Goal: Information Seeking & Learning: Learn about a topic

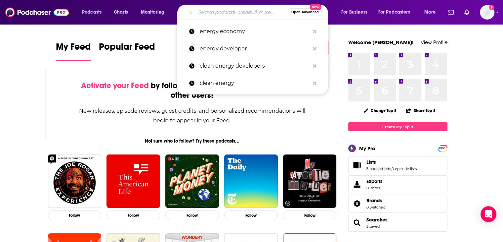
drag, startPoint x: 228, startPoint y: 12, endPoint x: 230, endPoint y: 15, distance: 4.0
click at [228, 13] on input "Search podcasts, credits, & more..." at bounding box center [242, 12] width 93 height 11
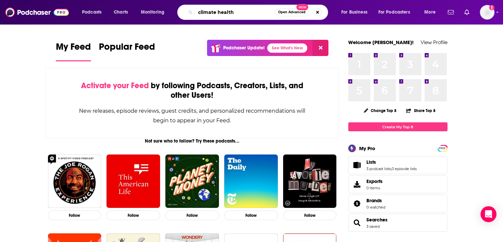
type input "climate health"
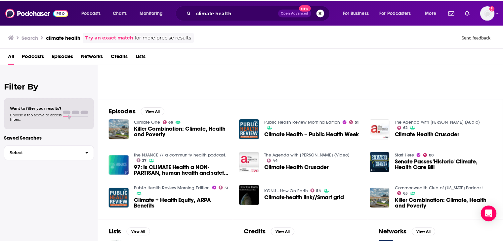
scroll to position [66, 0]
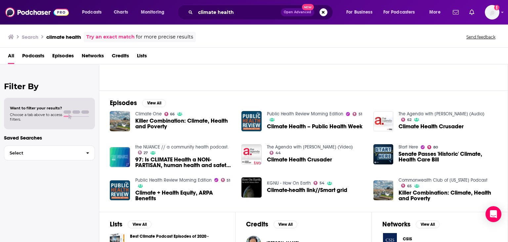
click at [150, 122] on span "Killer Combination: Climate, Health and Poverty" at bounding box center [184, 123] width 99 height 11
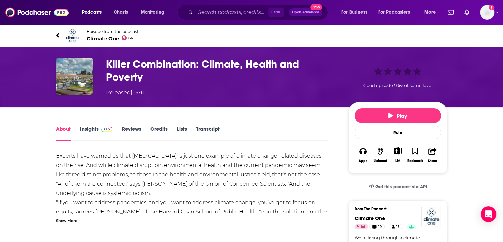
click at [105, 37] on span "Climate One 66" at bounding box center [113, 38] width 52 height 6
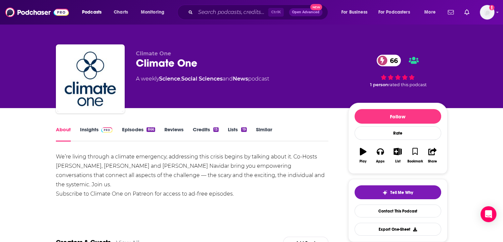
click at [130, 129] on link "Episodes 866" at bounding box center [138, 133] width 33 height 15
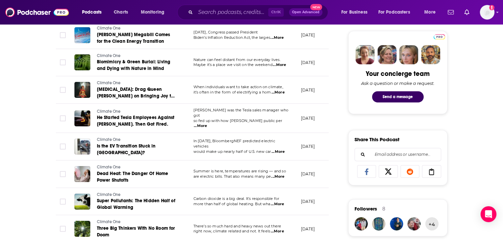
scroll to position [331, 0]
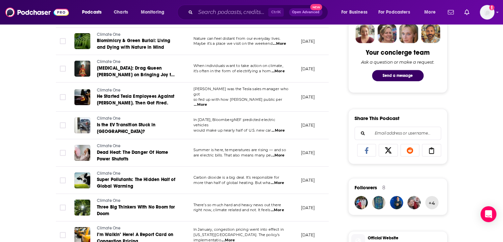
click at [281, 180] on span "...More" at bounding box center [277, 182] width 13 height 5
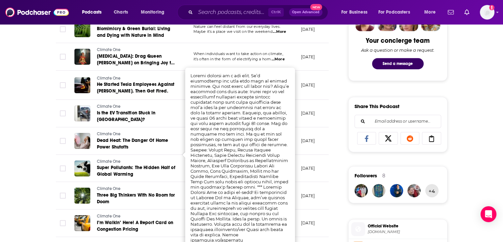
scroll to position [343, 0]
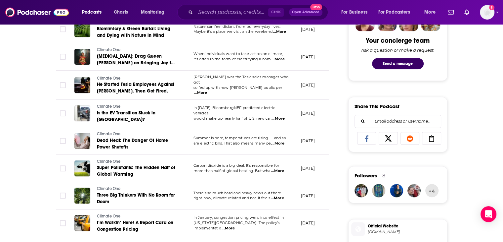
click at [47, 160] on div "About Insights Episodes 866 Reviews Credits 13 Lists 19 Similar Episodes of Cli…" at bounding box center [196, 216] width 303 height 869
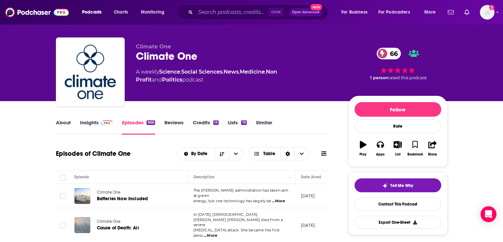
scroll to position [0, 0]
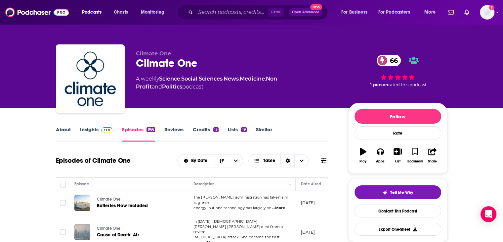
click at [217, 8] on div "Ctrl K Open Advanced New" at bounding box center [252, 12] width 151 height 15
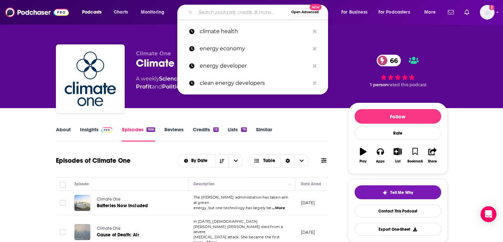
click at [211, 14] on input "Search podcasts, credits, & more..." at bounding box center [242, 12] width 93 height 11
click at [214, 11] on input "Search podcasts, credits, & more..." at bounding box center [242, 12] width 93 height 11
click at [269, 10] on input "Search podcasts, credits, & more..." at bounding box center [242, 12] width 93 height 11
click at [241, 16] on input "Search podcasts, credits, & more..." at bounding box center [242, 12] width 93 height 11
click at [223, 13] on input "Search podcasts, credits, & more..." at bounding box center [242, 12] width 93 height 11
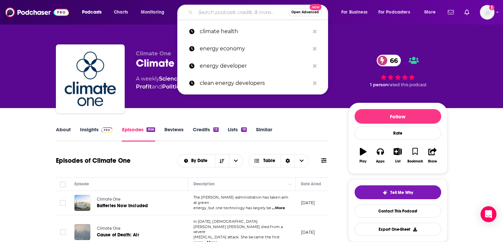
click at [209, 13] on input "Search podcasts, credits, & more..." at bounding box center [242, 12] width 93 height 11
click at [199, 11] on input "Search podcasts, credits, & more..." at bounding box center [242, 12] width 93 height 11
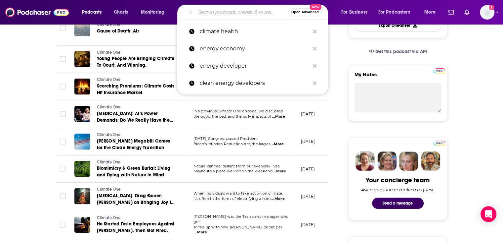
scroll to position [211, 0]
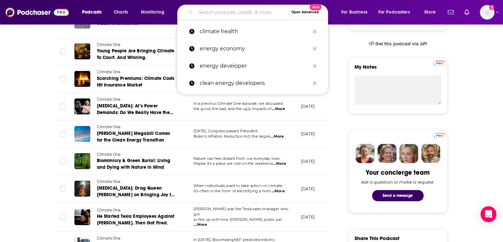
click at [212, 14] on input "Search podcasts, credits, & more..." at bounding box center [242, 12] width 93 height 11
click at [267, 13] on input "Search podcasts, credits, & more..." at bounding box center [242, 12] width 93 height 11
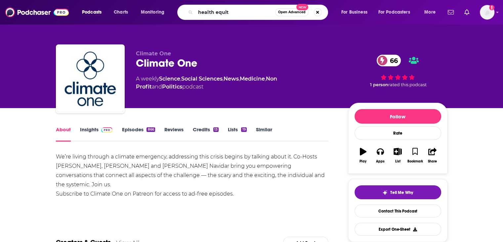
type input "health equity"
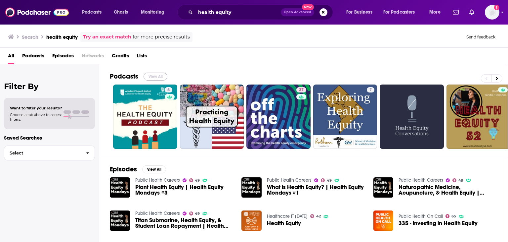
click at [157, 73] on button "View All" at bounding box center [156, 76] width 24 height 8
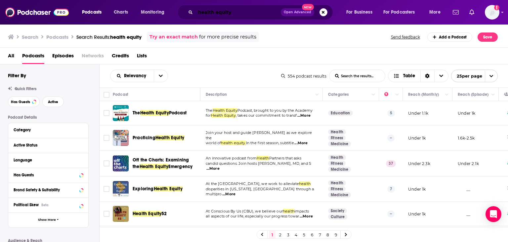
click at [228, 13] on input "health equity" at bounding box center [238, 12] width 85 height 11
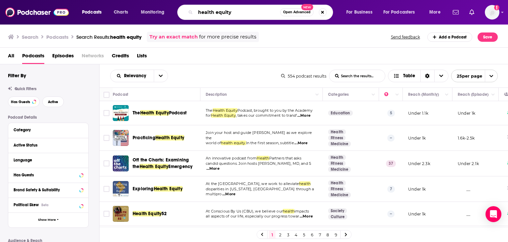
drag, startPoint x: 238, startPoint y: 11, endPoint x: 191, endPoint y: 13, distance: 47.3
click at [191, 13] on div "health equity Open Advanced New" at bounding box center [255, 12] width 156 height 15
type input "healthy cities"
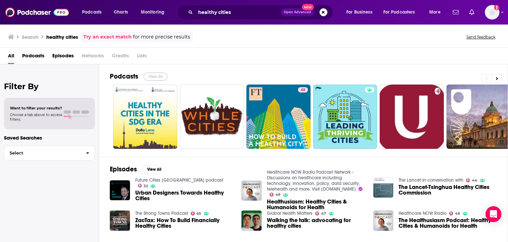
click at [161, 77] on button "View All" at bounding box center [156, 76] width 24 height 8
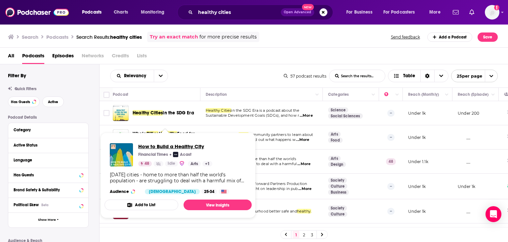
click at [165, 145] on span "How to Build a Healthy City" at bounding box center [175, 146] width 74 height 6
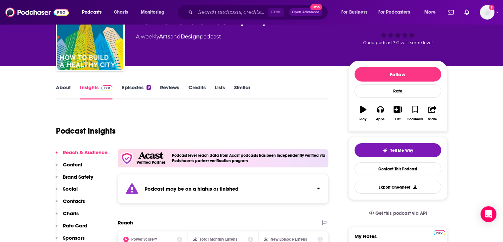
scroll to position [33, 0]
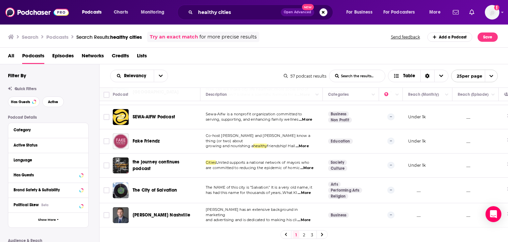
scroll to position [514, 0]
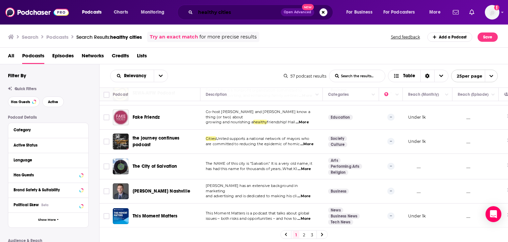
click at [237, 17] on input "healthy cities" at bounding box center [238, 12] width 85 height 11
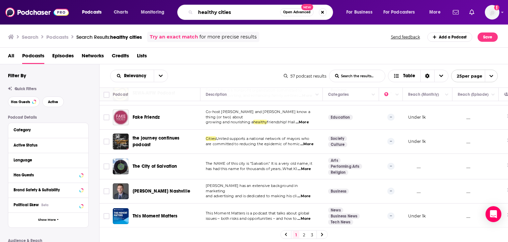
drag, startPoint x: 241, startPoint y: 12, endPoint x: 216, endPoint y: 16, distance: 25.1
click at [216, 16] on input "healthy cities" at bounding box center [238, 12] width 85 height 11
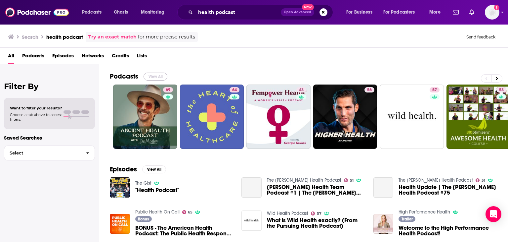
click at [155, 75] on button "View All" at bounding box center [156, 76] width 24 height 8
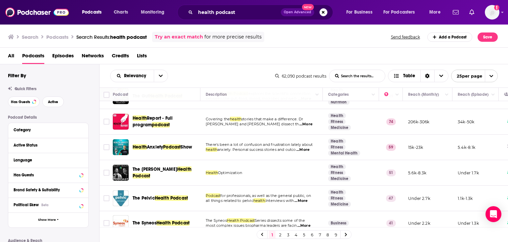
scroll to position [296, 0]
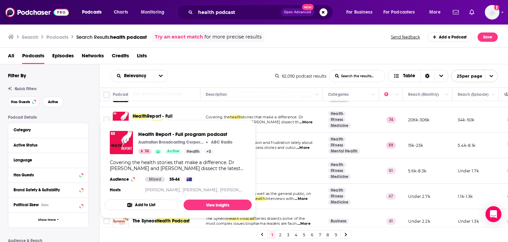
click at [167, 119] on span "Health Report - Full program podcast Australian Broadcasting Corporation ABC Ra…" at bounding box center [178, 169] width 155 height 106
click at [163, 117] on span "Health Report - Full program podcast Australian Broadcasting Corporation ABC Ra…" at bounding box center [178, 169] width 155 height 106
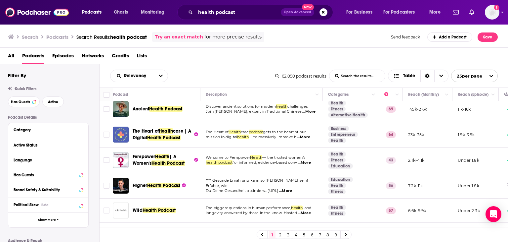
scroll to position [0, 0]
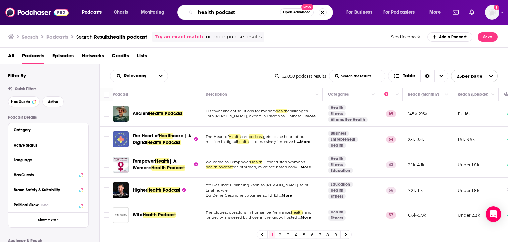
drag, startPoint x: 243, startPoint y: 11, endPoint x: 215, endPoint y: 15, distance: 27.4
click at [215, 15] on input "health podcast" at bounding box center [238, 12] width 85 height 11
type input "h"
type input "climate impact on public health"
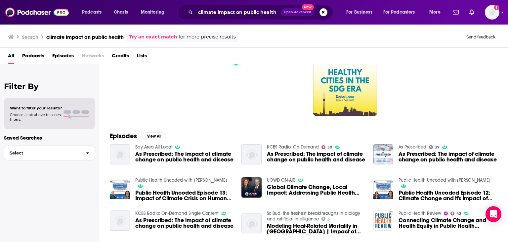
scroll to position [66, 0]
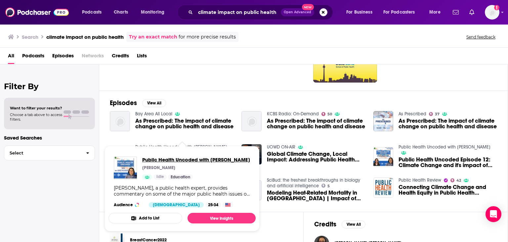
click at [159, 161] on span "Public Health Uncoded with Dr. Saroj Pachauri" at bounding box center [196, 159] width 108 height 6
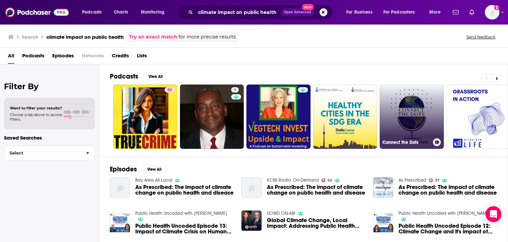
click at [404, 107] on link "Connect the Dots" at bounding box center [412, 116] width 64 height 64
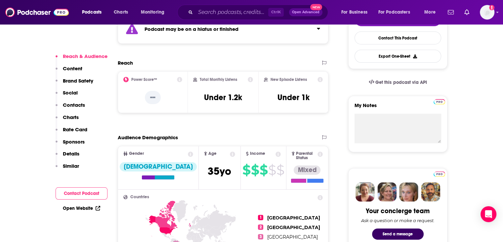
scroll to position [165, 0]
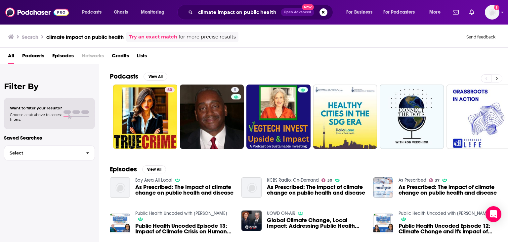
click at [493, 75] on button at bounding box center [497, 78] width 11 height 8
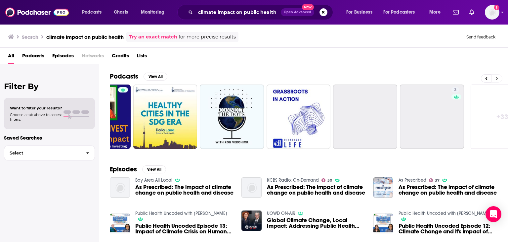
scroll to position [0, 209]
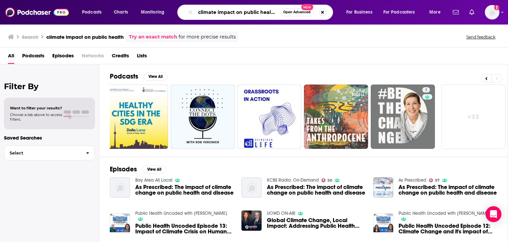
click at [228, 15] on input "climate impact on public health" at bounding box center [238, 12] width 85 height 11
drag, startPoint x: 200, startPoint y: 13, endPoint x: 272, endPoint y: 13, distance: 72.2
click at [271, 12] on input "climate impact on public health" at bounding box center [238, 12] width 85 height 11
drag, startPoint x: 260, startPoint y: 13, endPoint x: 155, endPoint y: 12, distance: 105.6
click at [155, 12] on div "Podcasts Charts Monitoring cth Open Advanced New For Business For Podcasters Mo…" at bounding box center [262, 12] width 370 height 15
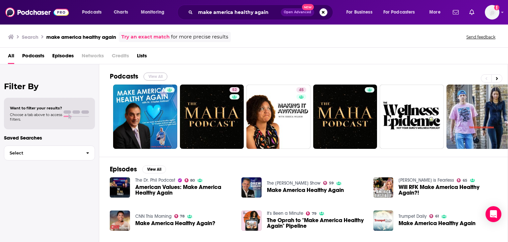
click at [152, 73] on button "View All" at bounding box center [156, 76] width 24 height 8
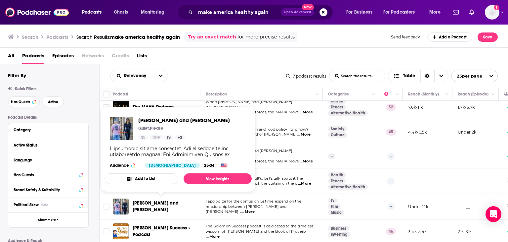
scroll to position [37, 0]
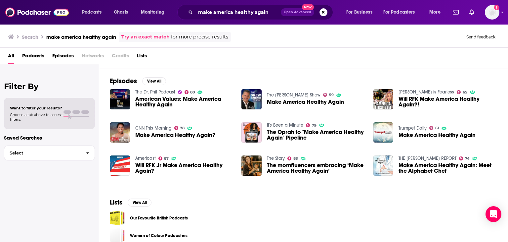
scroll to position [113, 0]
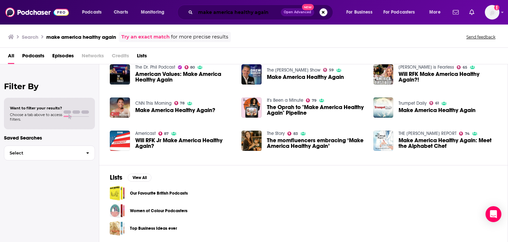
click at [257, 16] on input "make america healthy again" at bounding box center [238, 12] width 85 height 11
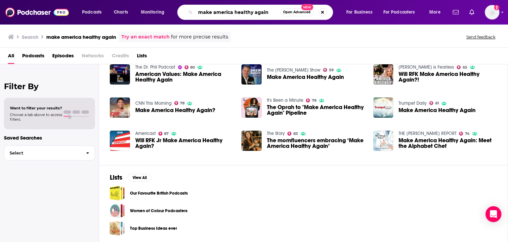
drag, startPoint x: 271, startPoint y: 15, endPoint x: 186, endPoint y: 8, distance: 85.0
click at [186, 8] on div "make america healthy again Open Advanced New" at bounding box center [255, 12] width 156 height 15
type input "healthy communities"
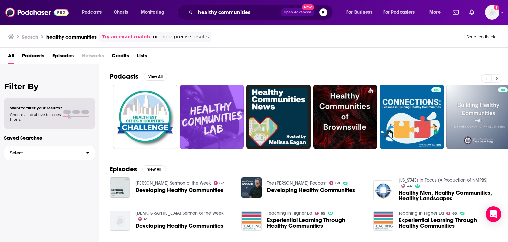
click at [494, 74] on button at bounding box center [497, 78] width 11 height 8
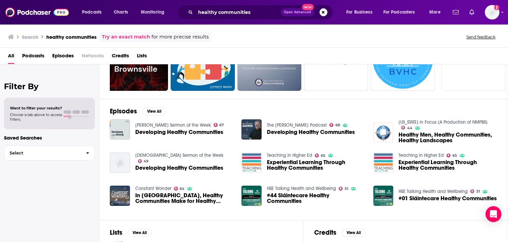
scroll to position [132, 0]
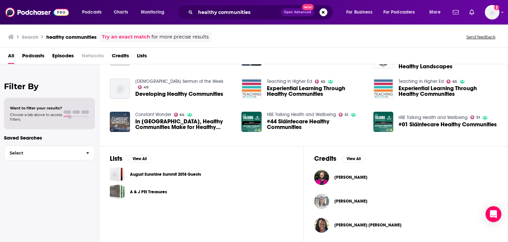
click at [31, 36] on h3 "Search" at bounding box center [30, 37] width 17 height 6
click at [94, 11] on span "Podcasts" at bounding box center [92, 12] width 20 height 9
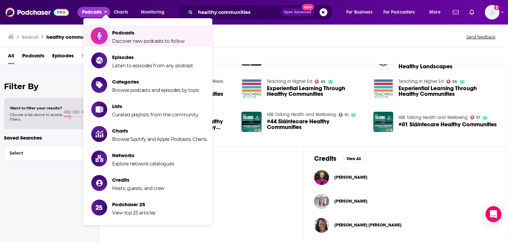
click at [141, 38] on span "Discover new podcasts to follow" at bounding box center [148, 41] width 72 height 6
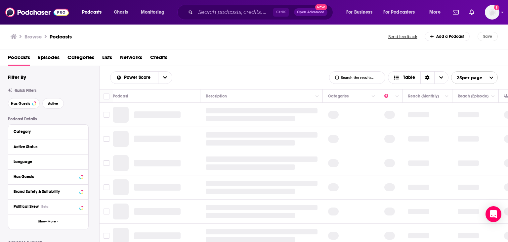
click at [306, 12] on span "Open Advanced" at bounding box center [310, 12] width 27 height 3
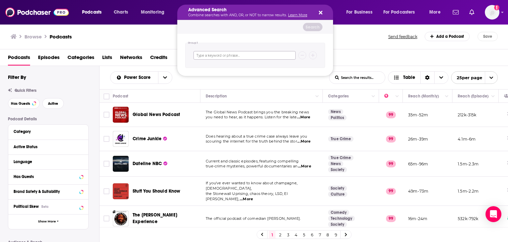
click at [235, 53] on input "Search podcasts, credits, & more..." at bounding box center [245, 55] width 102 height 9
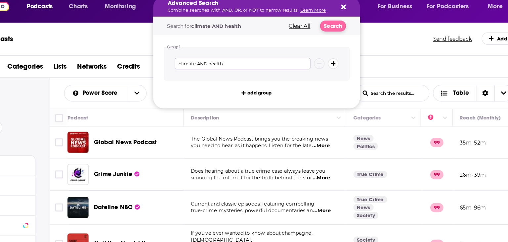
type input "climate AND health"
click at [317, 27] on button "Search" at bounding box center [313, 27] width 20 height 8
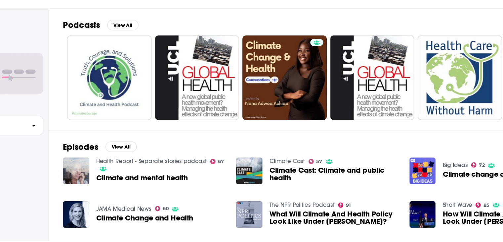
scroll to position [74, 0]
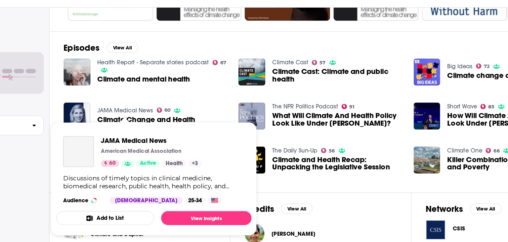
click at [158, 139] on link "JAMA Medical News" at bounding box center [156, 141] width 42 height 6
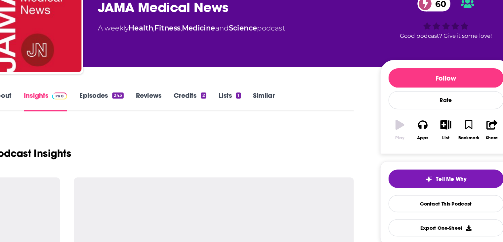
click at [158, 139] on div "Episodes 245" at bounding box center [143, 133] width 42 height 15
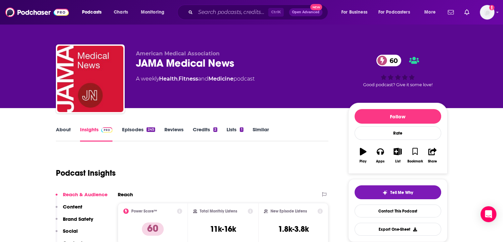
click at [229, 132] on link "Lists 1" at bounding box center [235, 133] width 17 height 15
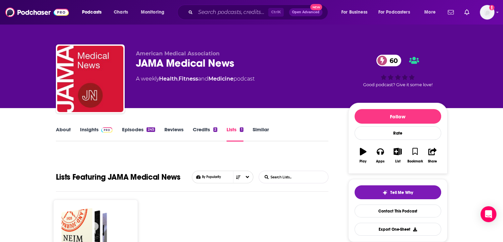
drag, startPoint x: 67, startPoint y: 130, endPoint x: 62, endPoint y: 131, distance: 5.7
click at [67, 130] on link "About" at bounding box center [63, 133] width 15 height 15
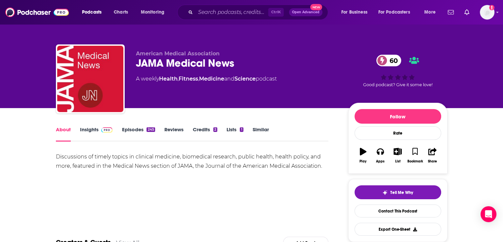
click at [140, 128] on link "Episodes 245" at bounding box center [138, 133] width 33 height 15
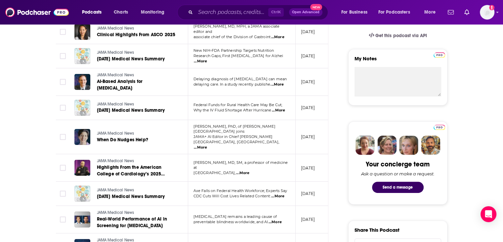
scroll to position [232, 0]
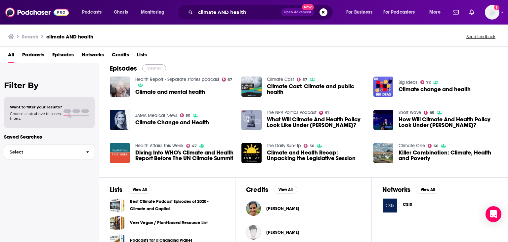
click at [153, 65] on button "View All" at bounding box center [154, 68] width 24 height 8
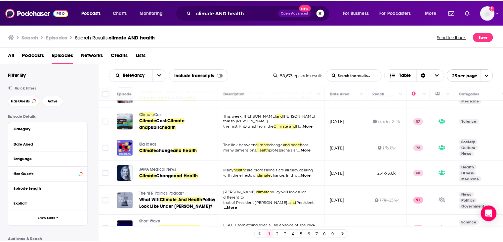
scroll to position [18, 0]
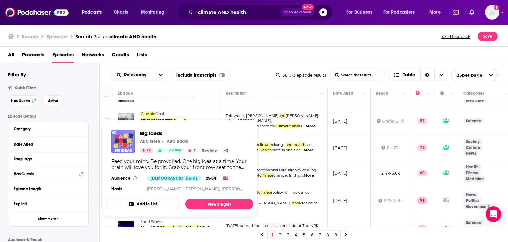
click at [134, 148] on img "Big Ideas" at bounding box center [123, 141] width 23 height 23
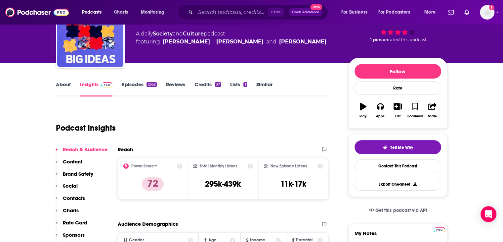
scroll to position [66, 0]
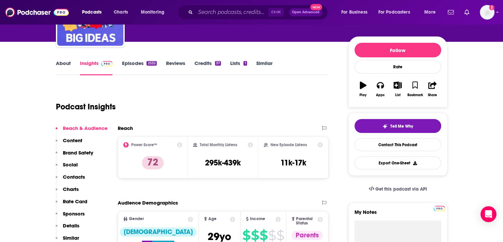
click at [58, 65] on link "About" at bounding box center [63, 67] width 15 height 15
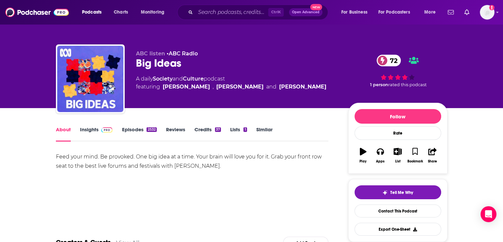
click at [132, 129] on link "Episodes 2532" at bounding box center [139, 133] width 35 height 15
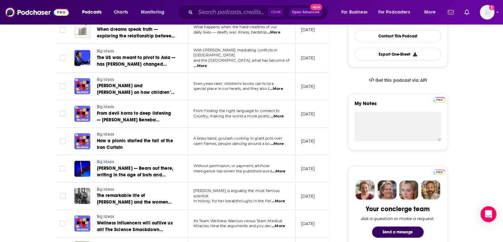
scroll to position [298, 0]
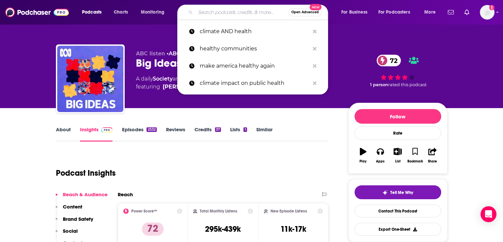
click at [244, 12] on input "Search podcasts, credits, & more..." at bounding box center [242, 12] width 93 height 11
click at [314, 13] on span "Open Advanced" at bounding box center [305, 12] width 27 height 3
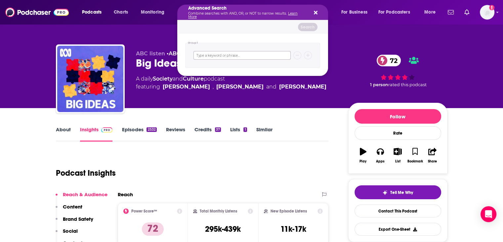
click at [239, 54] on input "Search podcasts, credits, & more..." at bounding box center [242, 55] width 97 height 9
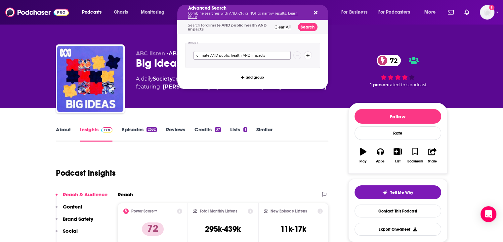
type input "climate AND public health AND impacts"
click at [311, 24] on button "Search" at bounding box center [308, 27] width 20 height 8
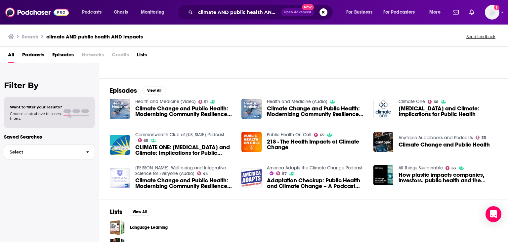
scroll to position [66, 0]
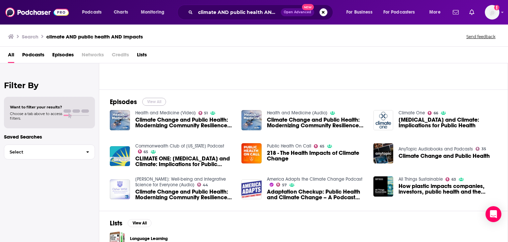
click at [154, 100] on button "View All" at bounding box center [154, 102] width 24 height 8
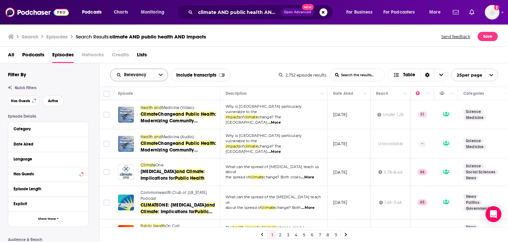
click at [157, 76] on button "open menu" at bounding box center [161, 75] width 14 height 12
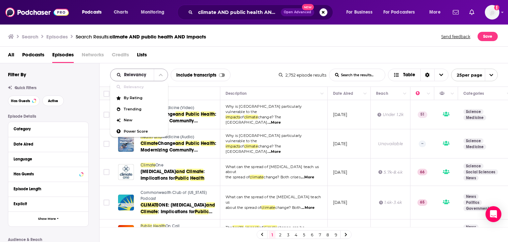
click at [157, 75] on button "close menu" at bounding box center [161, 75] width 14 height 12
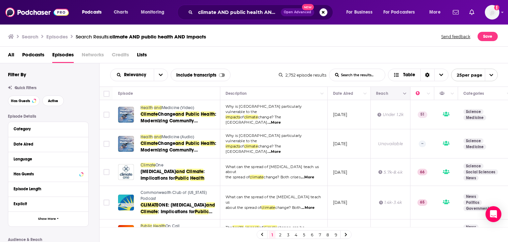
click at [402, 93] on button "Column Actions" at bounding box center [405, 94] width 8 height 8
click at [398, 85] on div at bounding box center [254, 121] width 508 height 242
click at [405, 78] on span "Table" at bounding box center [405, 75] width 32 height 11
click at [432, 76] on div "Sort Direction" at bounding box center [428, 75] width 14 height 12
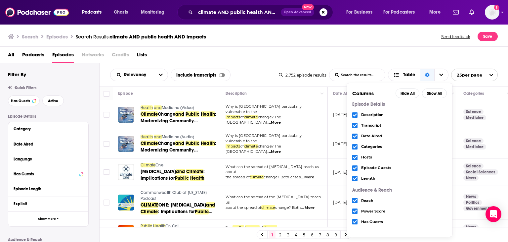
click at [423, 62] on div "All Podcasts Episodes Networks Credits Lists" at bounding box center [255, 56] width 495 height 14
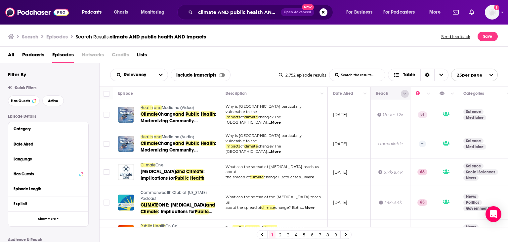
click at [405, 93] on icon "Column Actions" at bounding box center [404, 94] width 3 height 2
click at [405, 93] on div at bounding box center [254, 121] width 508 height 242
click at [157, 73] on button "open menu" at bounding box center [161, 75] width 14 height 12
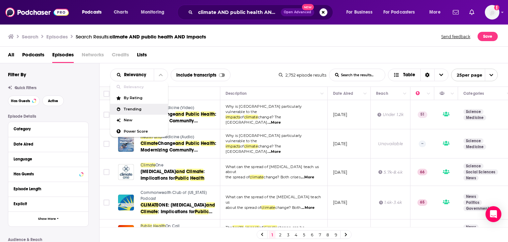
click at [144, 109] on span "Trending" at bounding box center [143, 109] width 39 height 4
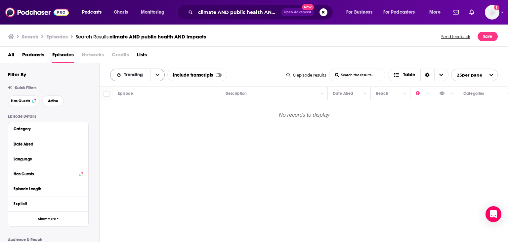
click at [138, 75] on span "Trending" at bounding box center [134, 74] width 21 height 5
click at [145, 86] on span "Relevancy" at bounding box center [142, 87] width 36 height 4
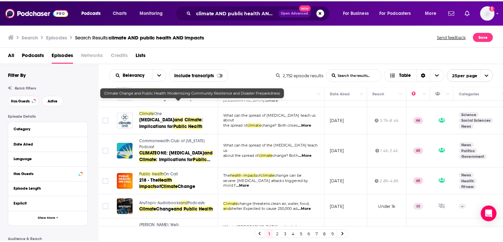
scroll to position [52, 0]
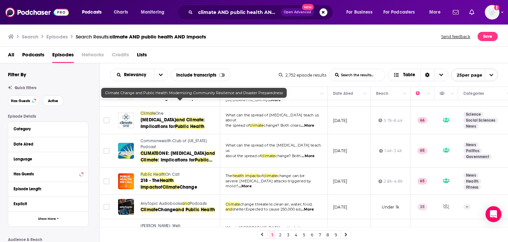
click at [144, 172] on span "Public" at bounding box center [147, 174] width 12 height 5
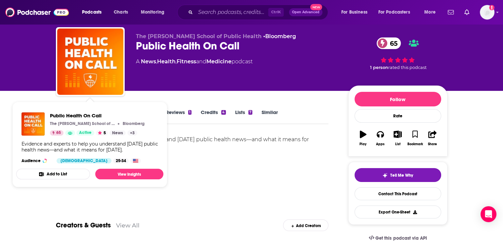
scroll to position [18, 0]
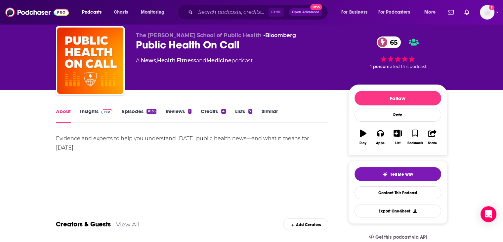
click at [135, 113] on link "Episodes 1036" at bounding box center [139, 115] width 34 height 15
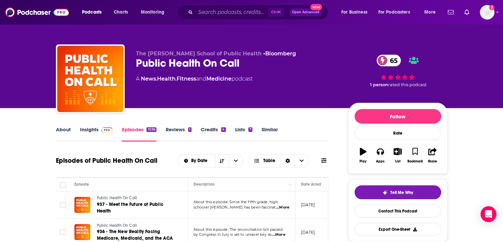
click at [249, 131] on div "7" at bounding box center [251, 129] width 4 height 5
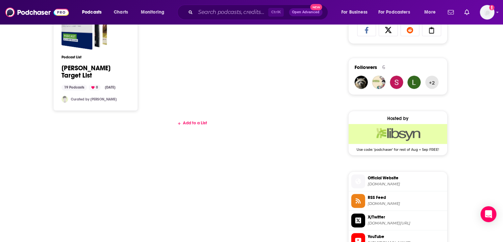
scroll to position [405, 0]
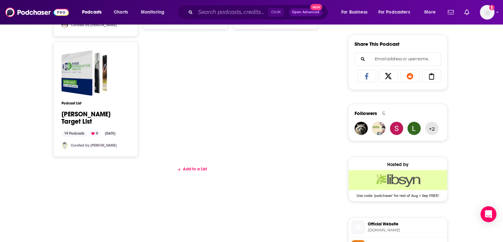
click at [195, 162] on div "Add to a List" at bounding box center [192, 172] width 273 height 20
click at [195, 166] on div "Add to a List" at bounding box center [192, 168] width 273 height 5
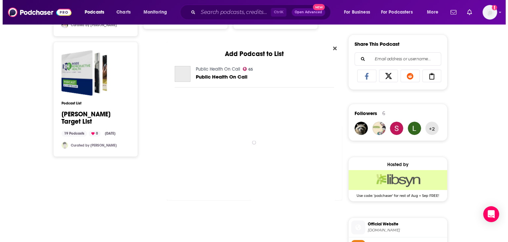
scroll to position [0, 0]
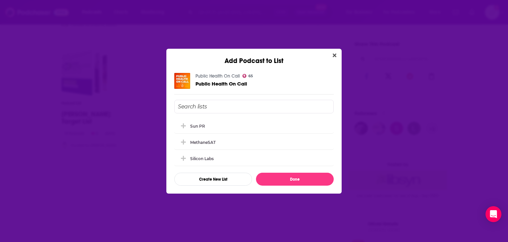
click at [211, 105] on input "Add Podcast To List" at bounding box center [254, 107] width 160 height 14
click at [219, 176] on button "Create New List" at bounding box center [213, 178] width 78 height 13
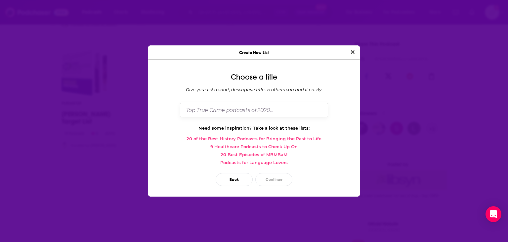
click at [229, 111] on input "Dialog" at bounding box center [254, 110] width 148 height 14
type input "Climate Action & Health Impacts"
click at [275, 178] on button "Continue" at bounding box center [274, 179] width 37 height 13
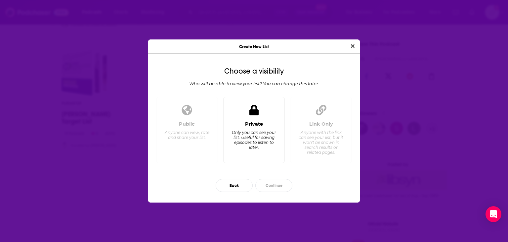
click at [252, 139] on div "Only you can see your list. Useful for saving episodes to listen to later." at bounding box center [253, 140] width 45 height 20
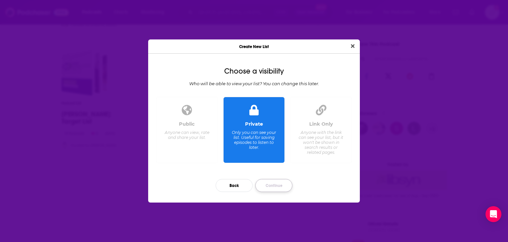
click at [278, 186] on button "Continue" at bounding box center [274, 185] width 37 height 13
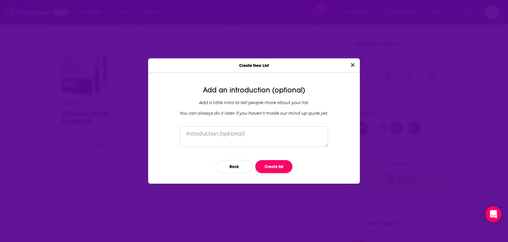
click at [270, 167] on button "Create list" at bounding box center [274, 166] width 37 height 13
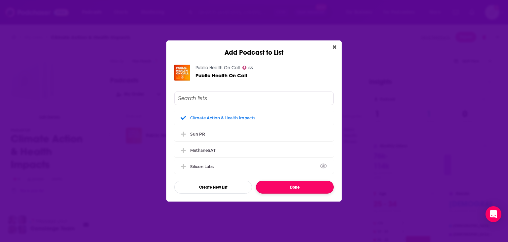
click at [317, 187] on button "Done" at bounding box center [295, 186] width 78 height 13
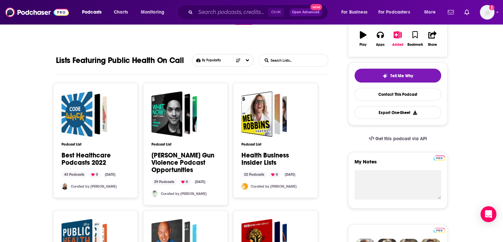
scroll to position [296, 0]
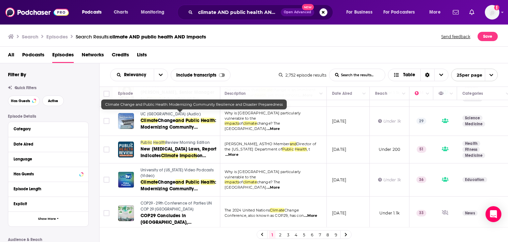
scroll to position [622, 0]
click at [280, 234] on link "2" at bounding box center [280, 234] width 7 height 8
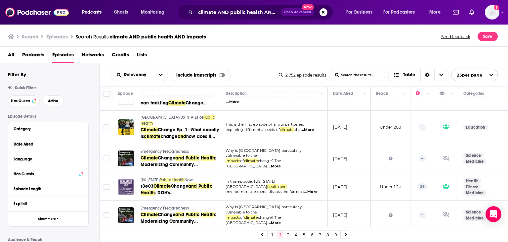
scroll to position [582, 0]
click at [289, 233] on link "3" at bounding box center [288, 234] width 7 height 8
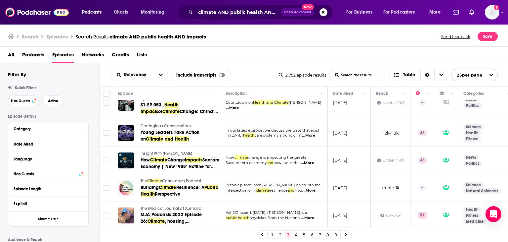
scroll to position [571, 0]
click at [295, 235] on link "4" at bounding box center [296, 234] width 7 height 8
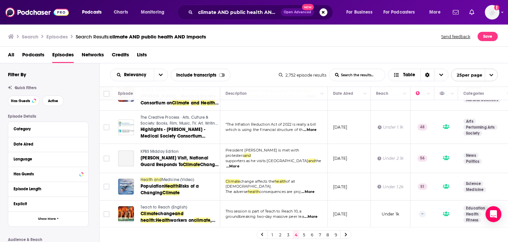
scroll to position [613, 0]
click at [305, 233] on link "5" at bounding box center [304, 234] width 7 height 8
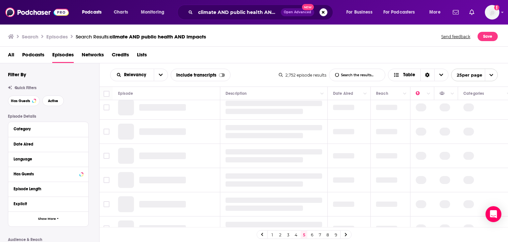
scroll to position [12, 0]
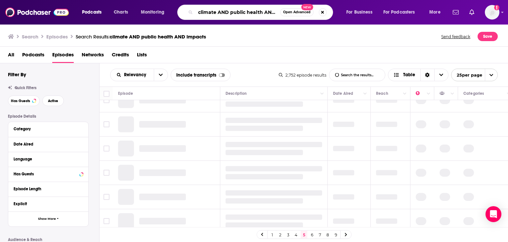
click at [268, 14] on input "climate AND public health AND impacts" at bounding box center [238, 12] width 85 height 11
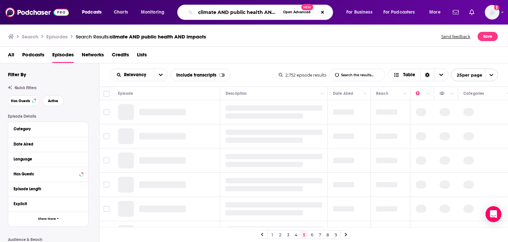
click at [259, 12] on input "climate AND public health AND impacts" at bounding box center [238, 12] width 85 height 11
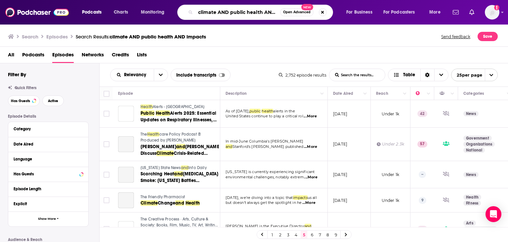
click at [280, 10] on input "climate AND public health AND impacts" at bounding box center [238, 12] width 85 height 11
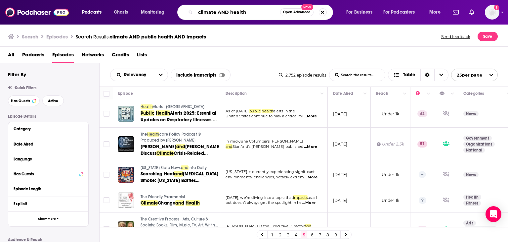
type input "climate AND health"
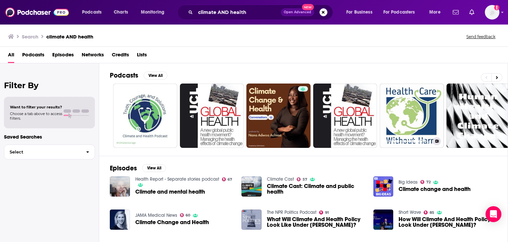
scroll to position [33, 0]
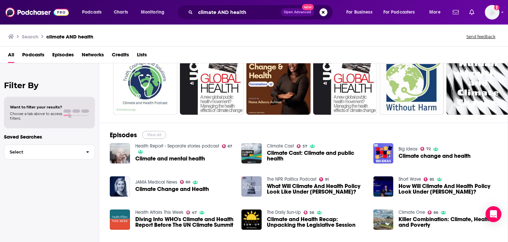
click at [159, 134] on button "View All" at bounding box center [154, 135] width 24 height 8
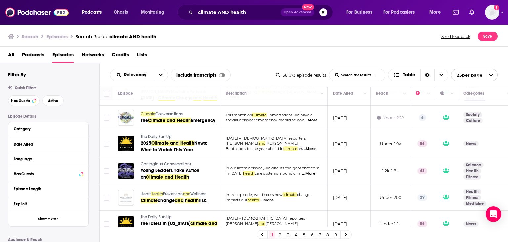
scroll to position [560, 0]
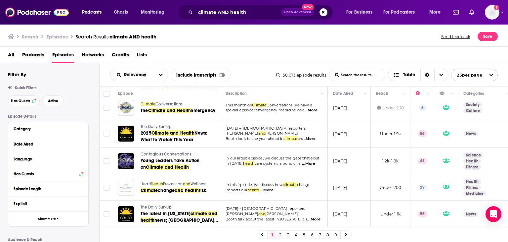
click at [281, 234] on link "2" at bounding box center [280, 234] width 7 height 8
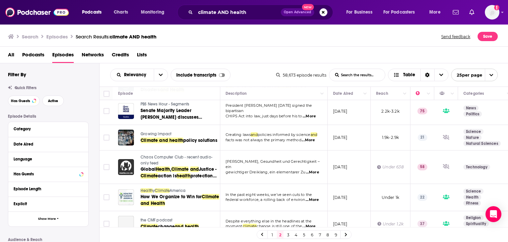
scroll to position [356, 0]
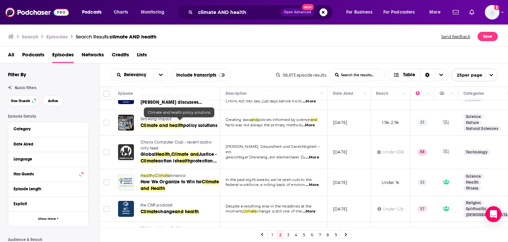
click at [287, 235] on link "3" at bounding box center [288, 234] width 7 height 8
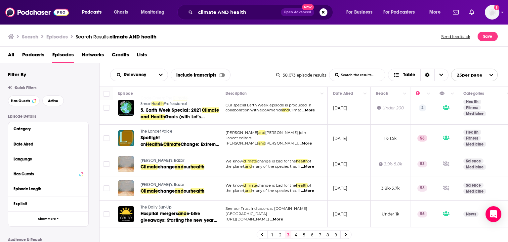
scroll to position [612, 0]
click at [294, 234] on link "4" at bounding box center [296, 234] width 7 height 8
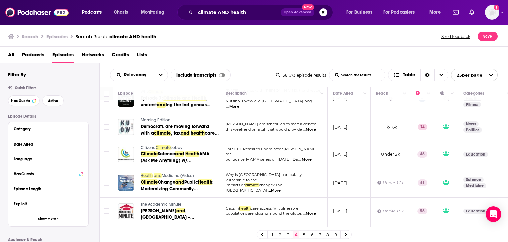
scroll to position [586, 0]
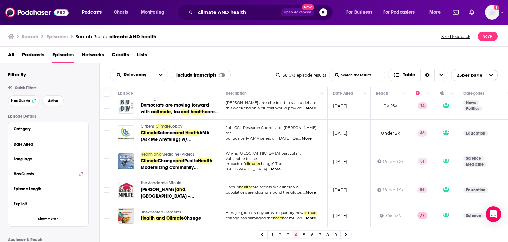
click at [303, 233] on link "5" at bounding box center [304, 234] width 7 height 8
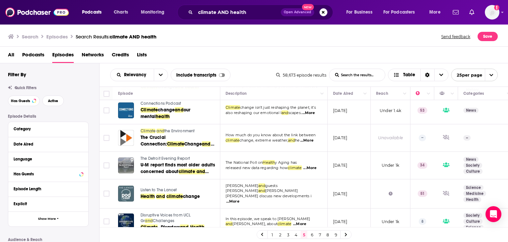
scroll to position [575, 0]
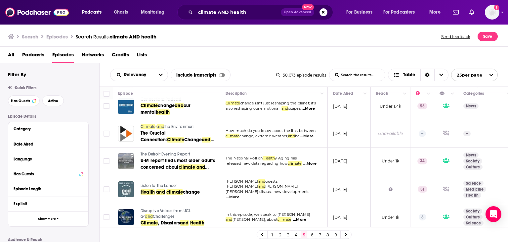
click at [313, 234] on link "6" at bounding box center [312, 234] width 7 height 8
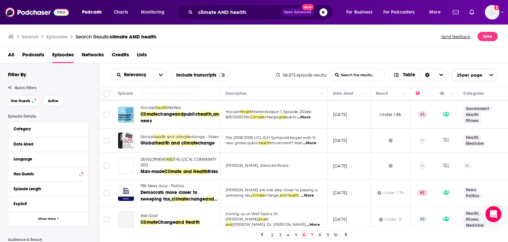
scroll to position [581, 0]
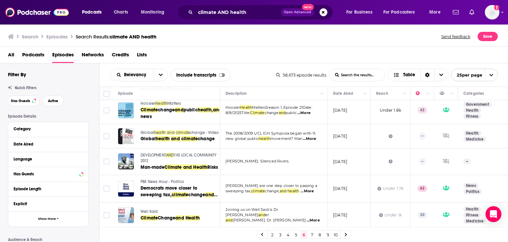
click at [312, 233] on link "7" at bounding box center [312, 234] width 7 height 8
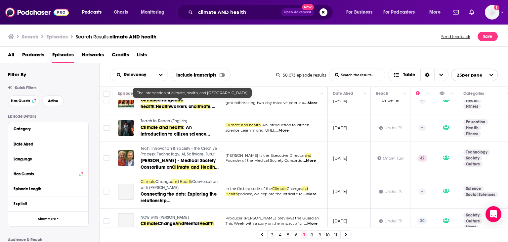
scroll to position [572, 0]
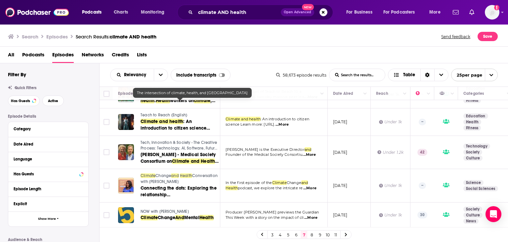
click at [311, 234] on link "8" at bounding box center [312, 234] width 7 height 8
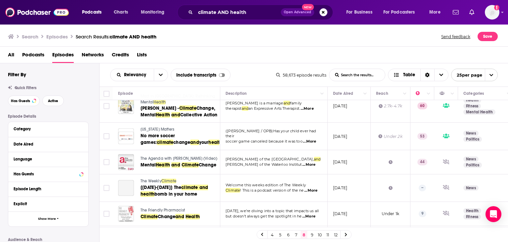
scroll to position [430, 0]
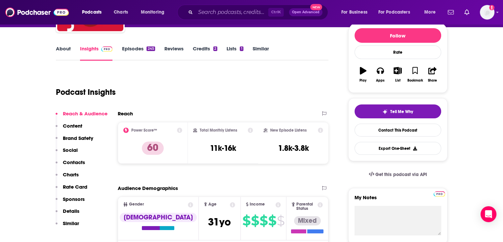
scroll to position [66, 0]
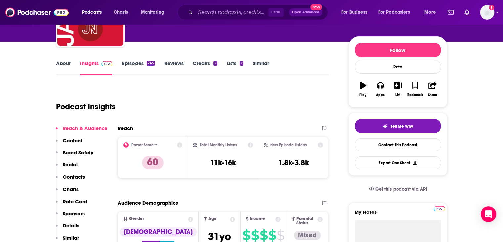
click at [63, 67] on link "About" at bounding box center [63, 67] width 15 height 15
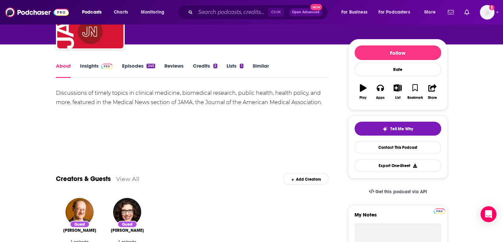
scroll to position [66, 0]
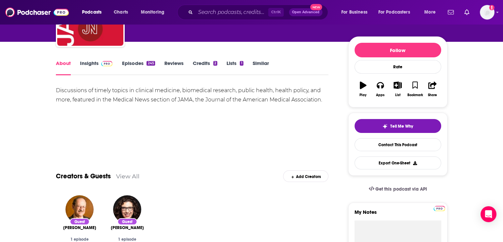
click at [140, 64] on link "Episodes 245" at bounding box center [138, 67] width 33 height 15
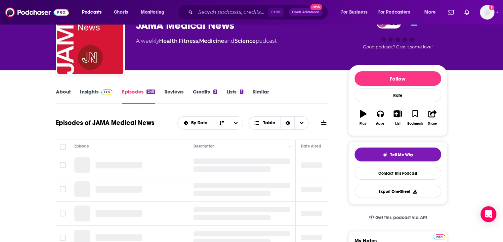
scroll to position [99, 0]
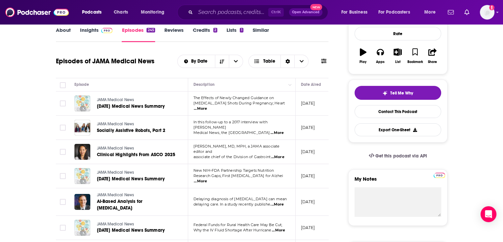
click at [207, 106] on span "...More" at bounding box center [200, 108] width 13 height 5
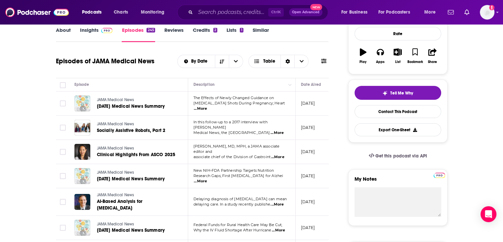
click at [92, 31] on link "Insights" at bounding box center [96, 34] width 33 height 15
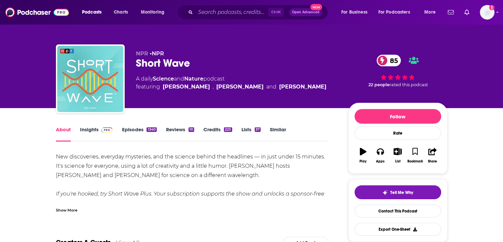
click at [100, 128] on span at bounding box center [106, 129] width 14 height 6
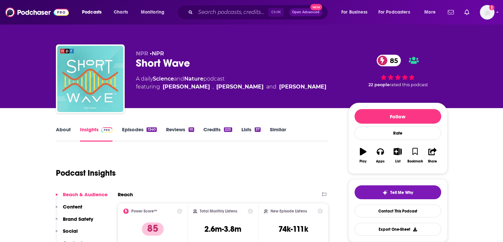
click at [138, 130] on link "Episodes 1340" at bounding box center [139, 133] width 35 height 15
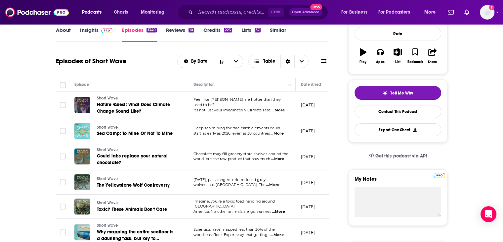
scroll to position [33, 0]
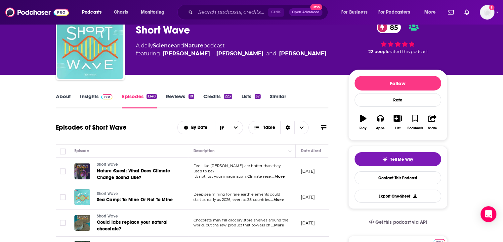
click at [68, 94] on link "About" at bounding box center [63, 100] width 15 height 15
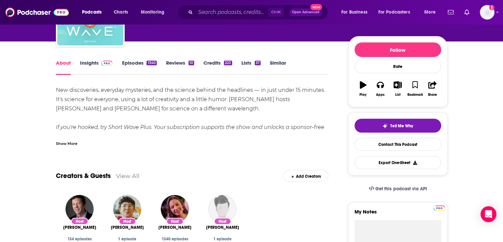
scroll to position [33, 0]
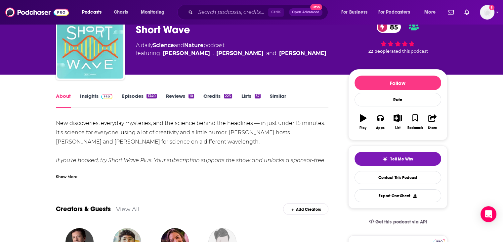
click at [132, 96] on link "Episodes 1340" at bounding box center [139, 100] width 35 height 15
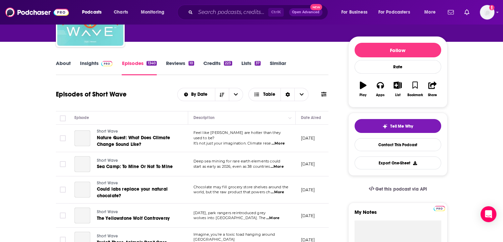
scroll to position [132, 0]
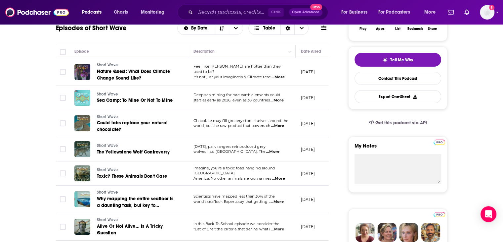
click at [282, 76] on span "...More" at bounding box center [278, 76] width 13 height 5
click at [284, 102] on span "...More" at bounding box center [277, 100] width 13 height 5
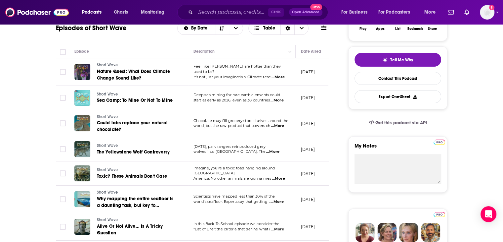
click at [278, 123] on span "...More" at bounding box center [277, 125] width 13 height 5
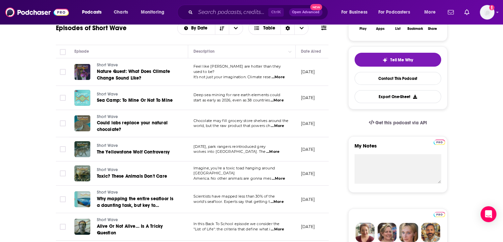
click at [284, 179] on td "Imagine, you’re a toxic toad hanging around South America. No other animals are…" at bounding box center [242, 173] width 108 height 24
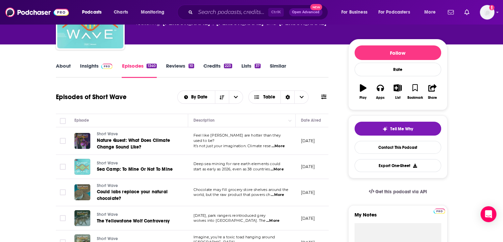
scroll to position [45, 0]
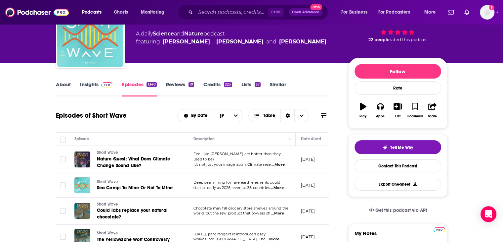
click at [94, 84] on link "Insights" at bounding box center [96, 88] width 33 height 15
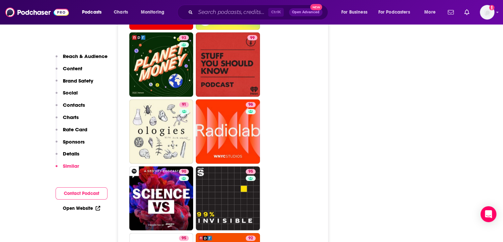
scroll to position [2118, 0]
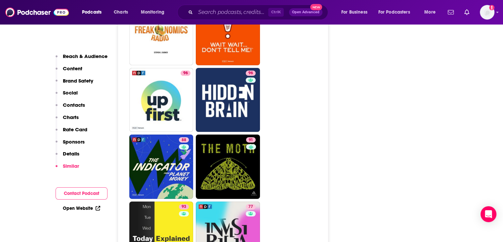
drag, startPoint x: 48, startPoint y: 134, endPoint x: 44, endPoint y: 132, distance: 4.5
click at [44, 132] on div "About Insights Episodes 1340 Reviews 10 Credits 223 Lists 37 Similar Podcast In…" at bounding box center [252, 40] width 424 height 4101
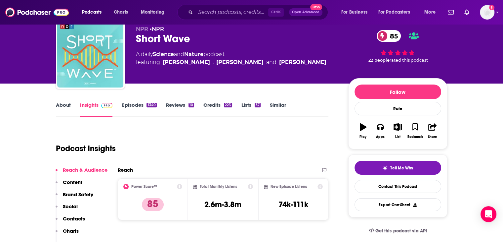
scroll to position [0, 0]
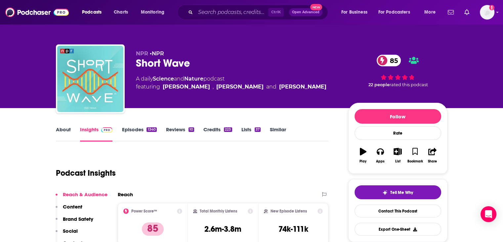
click at [65, 128] on link "About" at bounding box center [63, 133] width 15 height 15
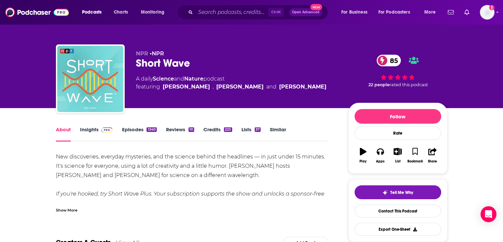
click at [135, 127] on link "Episodes 1340" at bounding box center [139, 133] width 35 height 15
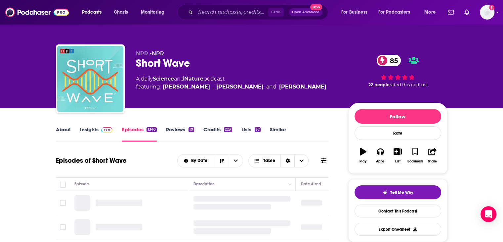
click at [245, 129] on link "Lists 37" at bounding box center [251, 133] width 19 height 15
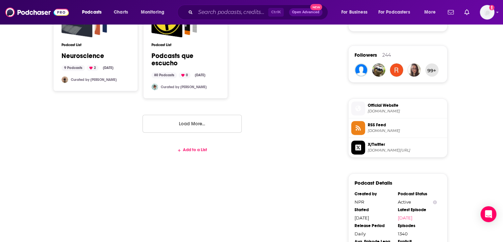
scroll to position [463, 0]
click at [185, 149] on div "Add to a List" at bounding box center [192, 149] width 273 height 5
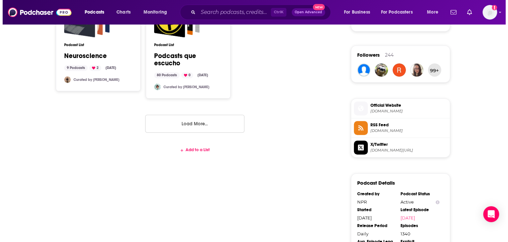
scroll to position [0, 0]
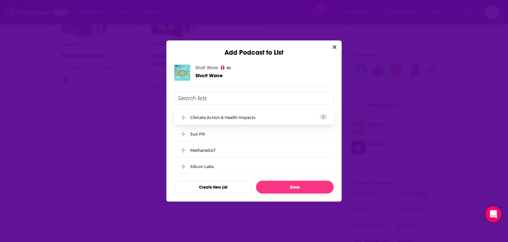
click at [218, 124] on div "Climate Action & Health Impacts" at bounding box center [254, 117] width 160 height 15
click at [284, 187] on button "Done" at bounding box center [295, 186] width 78 height 13
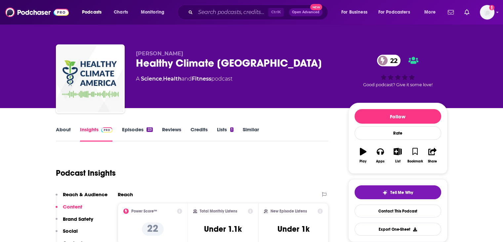
click at [67, 130] on link "About" at bounding box center [63, 133] width 15 height 15
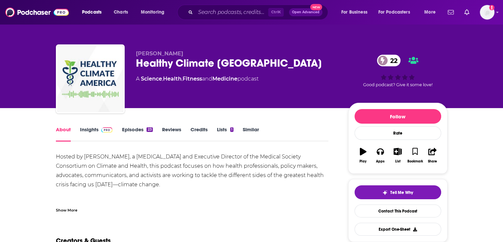
click at [138, 130] on link "Episodes 23" at bounding box center [137, 133] width 31 height 15
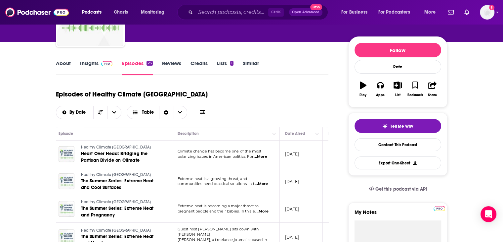
scroll to position [0, 16]
click at [259, 154] on span "...More" at bounding box center [260, 156] width 13 height 5
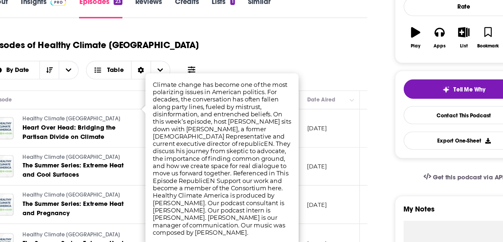
scroll to position [66, 0]
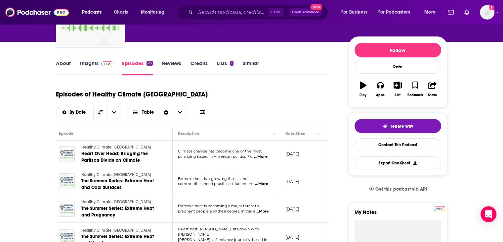
click at [268, 209] on span "...More" at bounding box center [262, 211] width 13 height 5
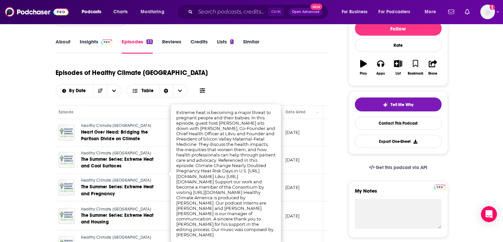
scroll to position [87, 0]
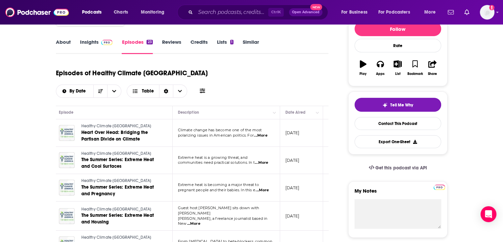
scroll to position [0, 0]
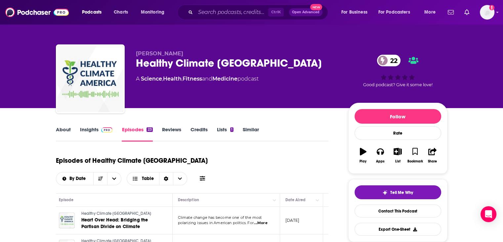
click at [220, 128] on link "Lists 1" at bounding box center [225, 133] width 17 height 15
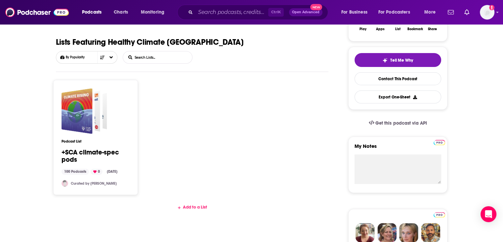
scroll to position [140, 0]
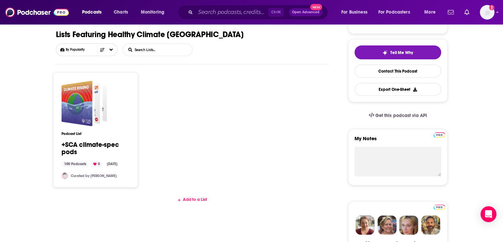
click at [199, 198] on div "Add to a List" at bounding box center [192, 199] width 273 height 5
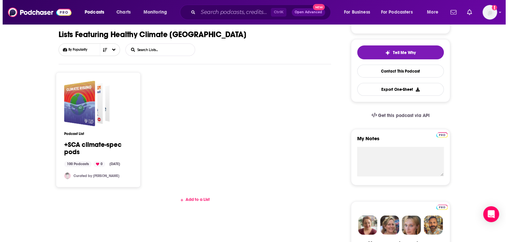
scroll to position [0, 0]
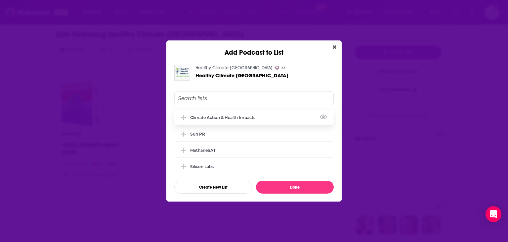
click at [209, 122] on div "Climate Action & Health Impacts" at bounding box center [254, 117] width 160 height 15
click at [291, 188] on button "Done" at bounding box center [295, 186] width 78 height 13
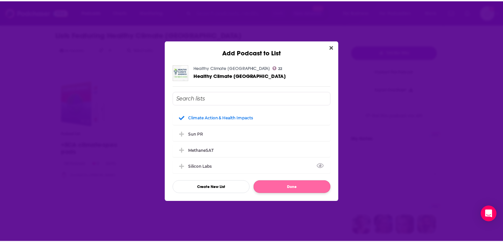
scroll to position [140, 0]
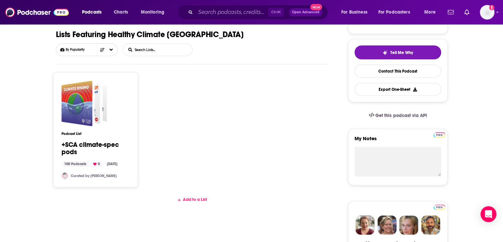
click at [83, 145] on link "+SCA climate-spec pods" at bounding box center [96, 148] width 68 height 15
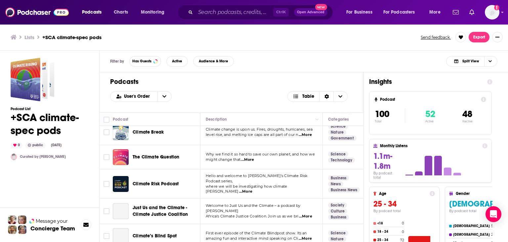
scroll to position [794, 0]
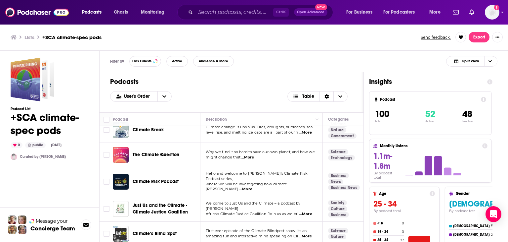
click at [253, 186] on span "...More" at bounding box center [245, 188] width 13 height 5
click at [291, 62] on div "Filter by Has Guests Active Audience & More Split View" at bounding box center [304, 62] width 409 height 22
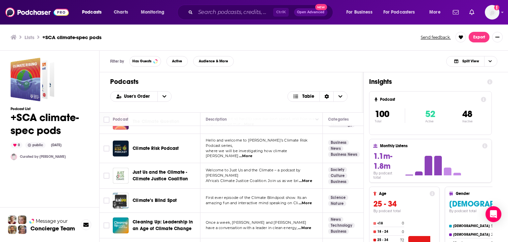
click at [310, 178] on span "...More" at bounding box center [305, 180] width 13 height 5
drag, startPoint x: 291, startPoint y: 75, endPoint x: 293, endPoint y: 72, distance: 3.6
click at [291, 76] on div "Podcasts User's Order Table" at bounding box center [232, 92] width 264 height 40
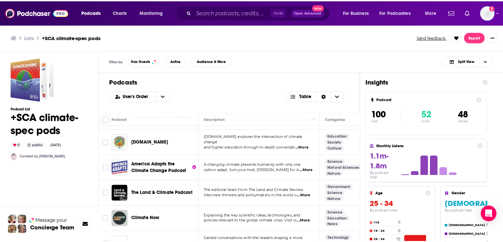
scroll to position [927, 0]
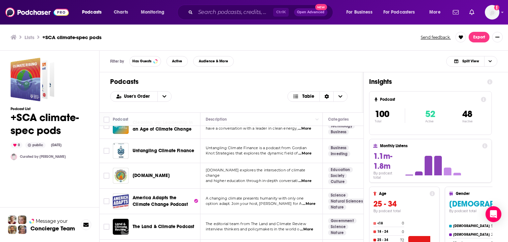
click at [308, 201] on span "...More" at bounding box center [309, 203] width 13 height 5
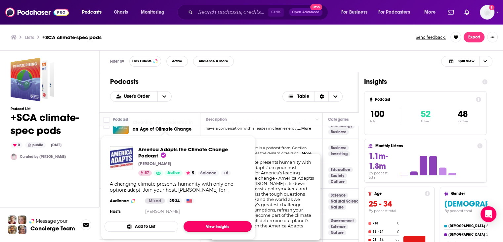
click at [215, 224] on link "View Insights" at bounding box center [218, 226] width 68 height 11
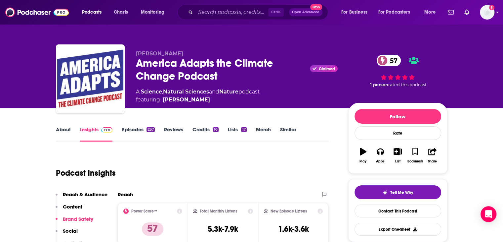
click at [60, 129] on link "About" at bounding box center [63, 133] width 15 height 15
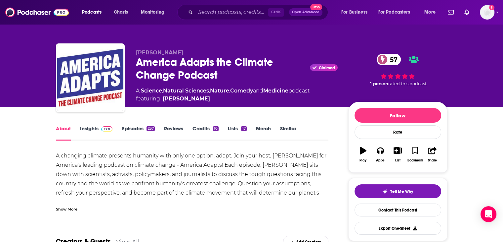
scroll to position [23, 0]
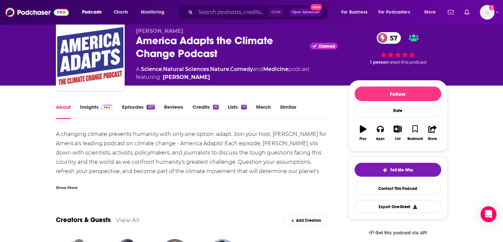
click at [131, 106] on link "Episodes 237" at bounding box center [138, 111] width 33 height 15
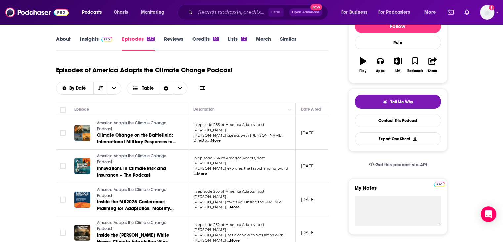
scroll to position [95, 0]
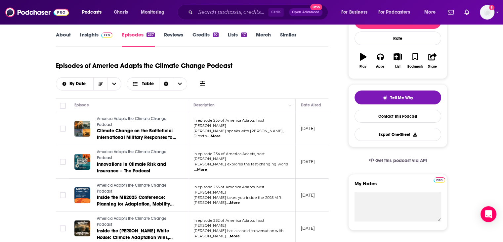
click at [207, 167] on span "...More" at bounding box center [200, 169] width 13 height 5
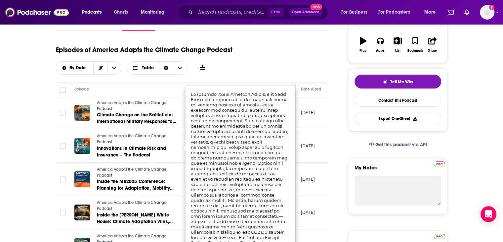
scroll to position [117, 0]
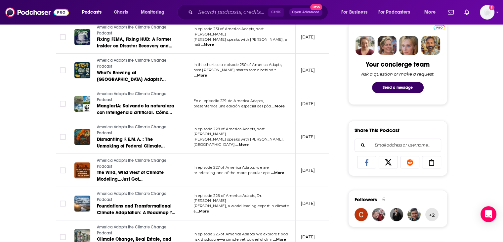
scroll to position [0, 0]
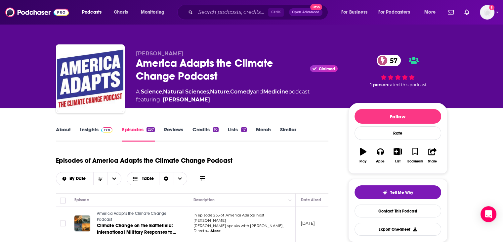
click at [236, 129] on link "Lists 17" at bounding box center [237, 133] width 19 height 15
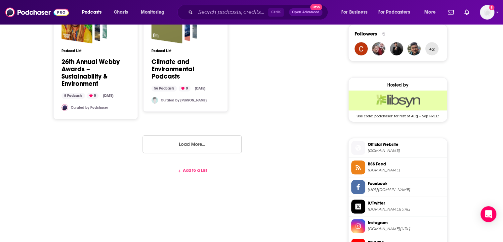
scroll to position [504, 0]
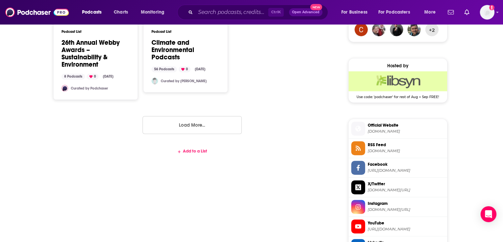
click at [191, 151] on div "Add to a List" at bounding box center [192, 150] width 273 height 5
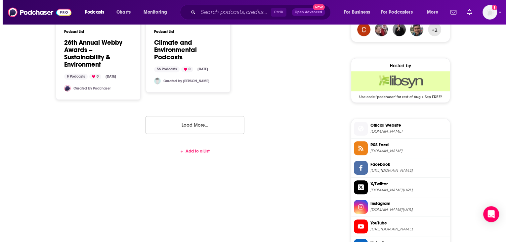
scroll to position [0, 0]
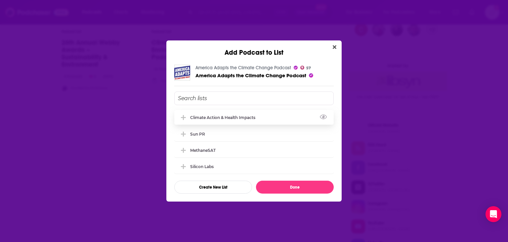
click at [219, 116] on div "Climate Action & Health Impacts" at bounding box center [224, 117] width 69 height 5
click at [287, 187] on button "Done" at bounding box center [295, 186] width 78 height 13
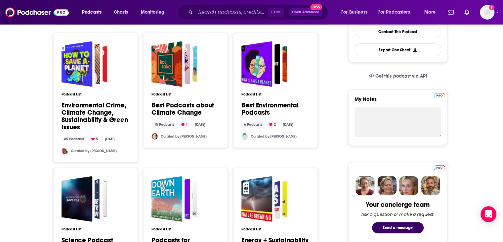
scroll to position [142, 0]
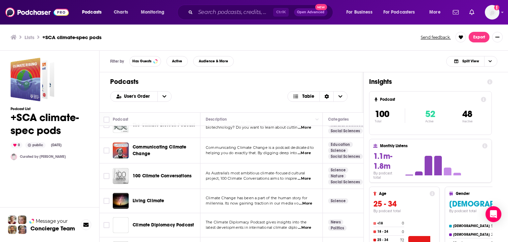
scroll to position [1125, 0]
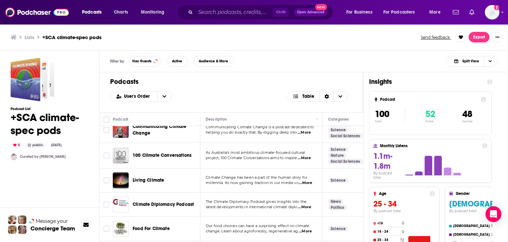
click at [311, 180] on span "...More" at bounding box center [305, 182] width 13 height 5
drag, startPoint x: 367, startPoint y: 152, endPoint x: 365, endPoint y: 158, distance: 6.5
click at [367, 152] on div "Insights Podcast 100 Total 52 Active 48 Inactive Monthly Listens 1.1m-1.8m By p…" at bounding box center [431, 185] width 134 height 226
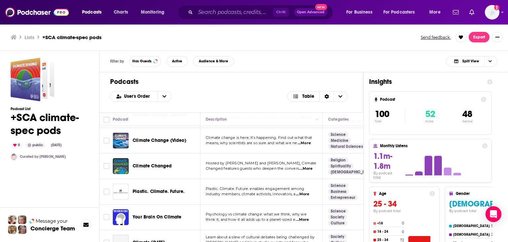
scroll to position [1523, 0]
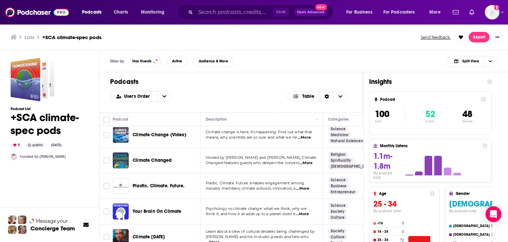
click at [308, 160] on span "...More" at bounding box center [306, 162] width 13 height 5
click at [323, 173] on td "Science Business Entrepreneur" at bounding box center [351, 185] width 56 height 25
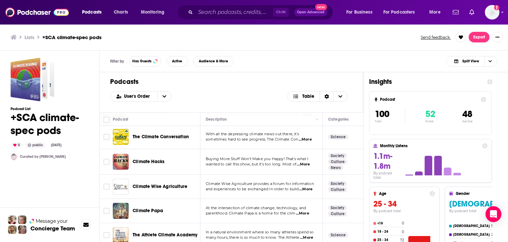
scroll to position [1754, 0]
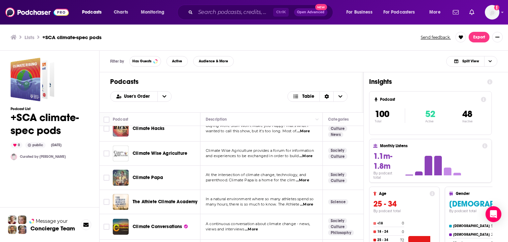
click at [308, 177] on span "...More" at bounding box center [302, 179] width 13 height 5
click at [330, 190] on td "Science" at bounding box center [351, 202] width 56 height 24
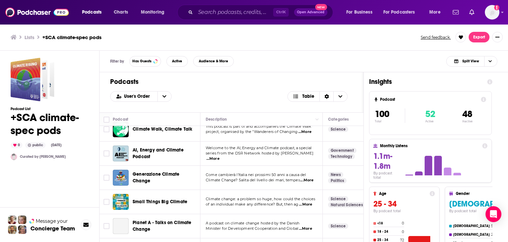
scroll to position [2184, 0]
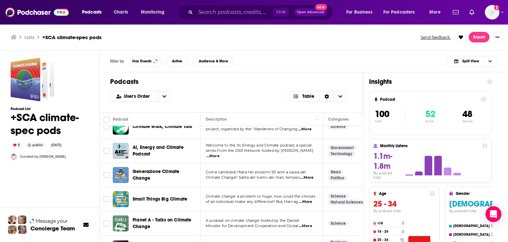
click at [307, 199] on span "...More" at bounding box center [305, 201] width 13 height 5
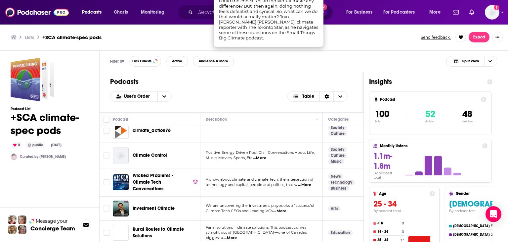
scroll to position [2383, 0]
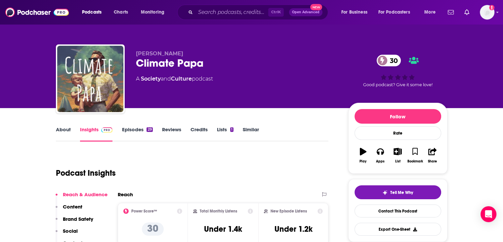
click at [130, 129] on link "Episodes 29" at bounding box center [137, 133] width 31 height 15
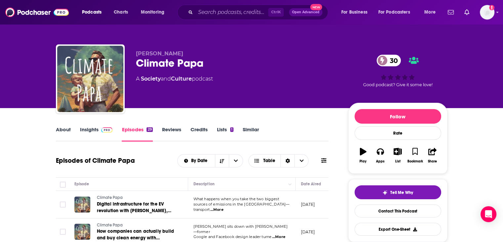
click at [66, 131] on link "About" at bounding box center [63, 133] width 15 height 15
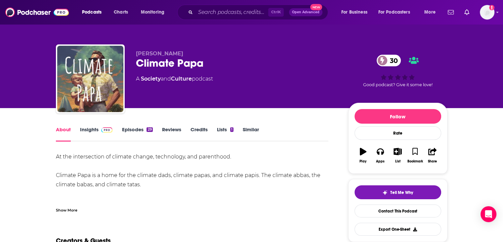
click at [223, 128] on link "Lists 1" at bounding box center [225, 133] width 17 height 15
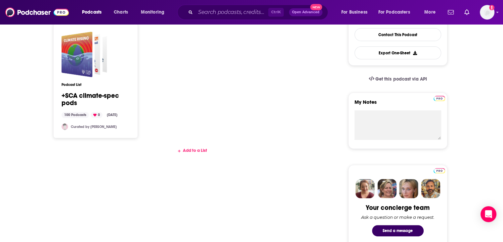
scroll to position [175, 0]
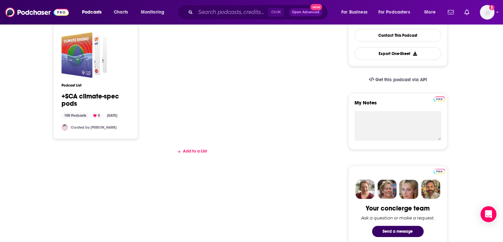
click at [197, 155] on div "Add to a List" at bounding box center [192, 154] width 273 height 20
click at [193, 149] on div "Add to a List" at bounding box center [192, 150] width 273 height 5
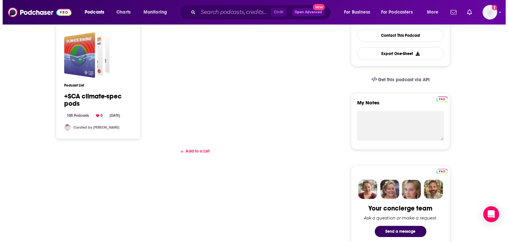
scroll to position [0, 0]
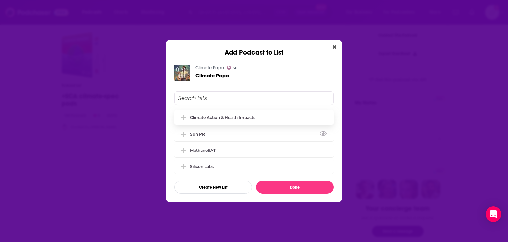
click at [198, 117] on div "Climate Action & Health Impacts" at bounding box center [222, 117] width 65 height 5
click at [289, 186] on button "Done" at bounding box center [295, 186] width 78 height 13
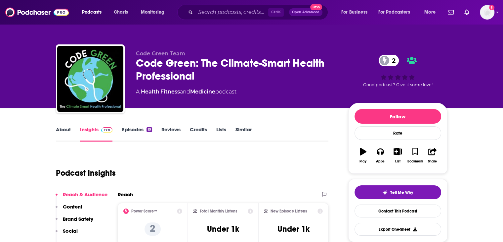
click at [137, 127] on link "Episodes 19" at bounding box center [137, 133] width 30 height 15
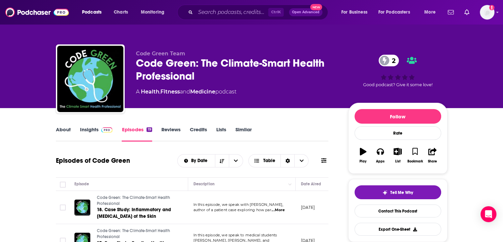
click at [221, 127] on link "Lists" at bounding box center [221, 133] width 10 height 15
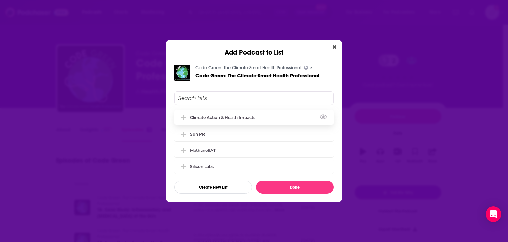
click at [238, 113] on div "Climate Action & Health Impacts" at bounding box center [254, 117] width 160 height 15
click at [285, 186] on button "Done" at bounding box center [295, 186] width 78 height 13
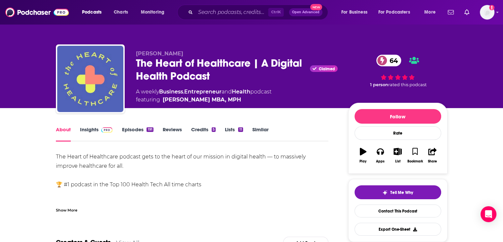
click at [89, 131] on link "Insights" at bounding box center [96, 133] width 33 height 15
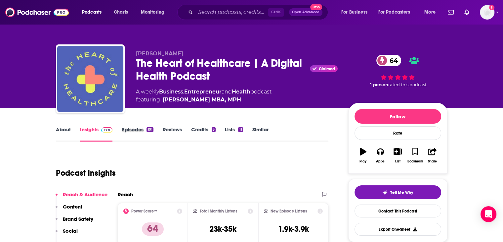
click at [157, 130] on div "Episodes 191" at bounding box center [142, 133] width 41 height 15
click at [145, 128] on link "Episodes 191" at bounding box center [137, 133] width 31 height 15
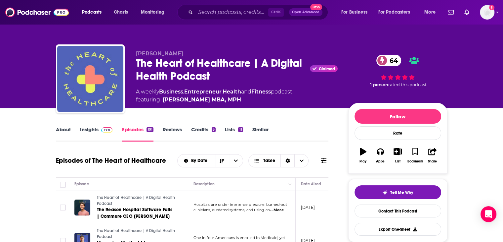
click at [58, 130] on link "About" at bounding box center [63, 133] width 15 height 15
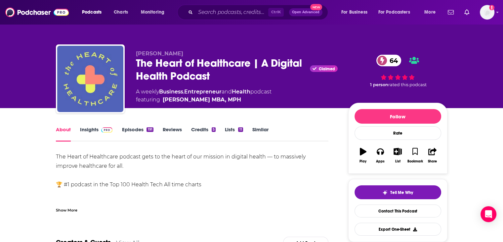
click at [229, 128] on link "Lists 11" at bounding box center [234, 133] width 18 height 15
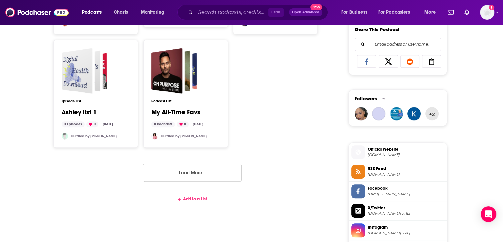
scroll to position [430, 0]
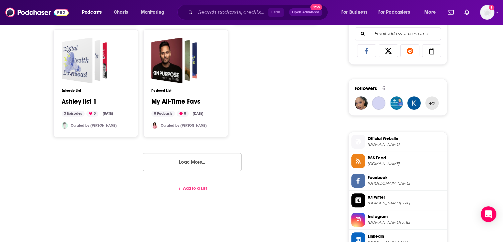
click at [196, 185] on div "Add to a List" at bounding box center [192, 187] width 273 height 5
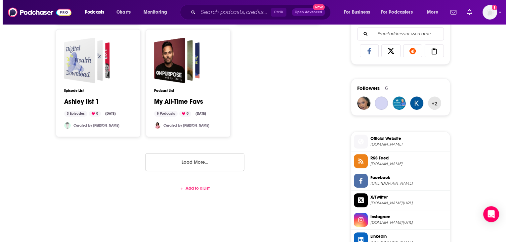
scroll to position [0, 0]
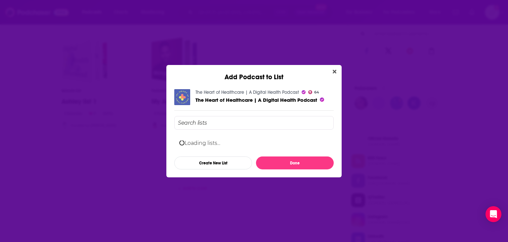
click at [243, 125] on input "Add Podcast To List" at bounding box center [254, 123] width 160 height 14
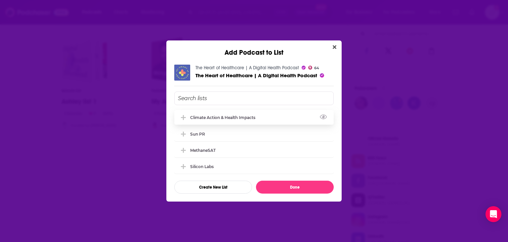
click at [230, 123] on div "Climate Action & Health Impacts" at bounding box center [254, 117] width 160 height 15
click at [282, 184] on button "Done" at bounding box center [295, 186] width 78 height 13
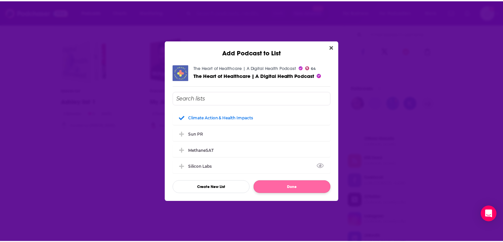
scroll to position [430, 0]
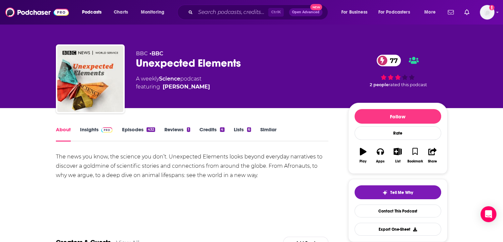
click at [142, 131] on link "Episodes 432" at bounding box center [138, 133] width 33 height 15
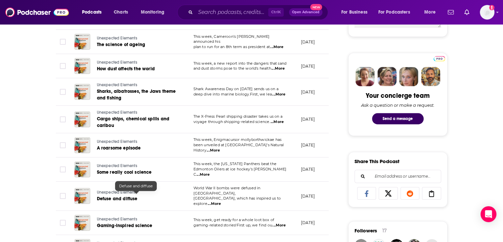
scroll to position [289, 0]
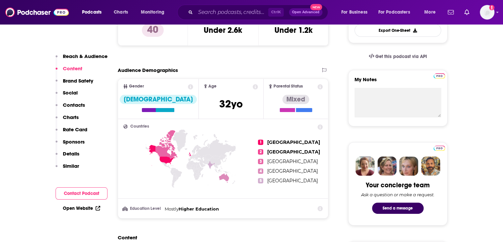
scroll to position [66, 0]
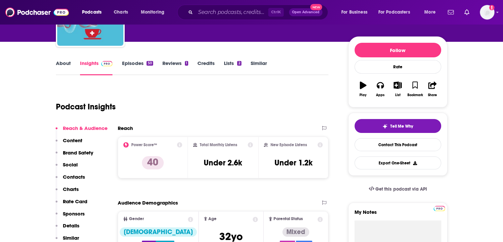
click at [68, 62] on link "About" at bounding box center [63, 67] width 15 height 15
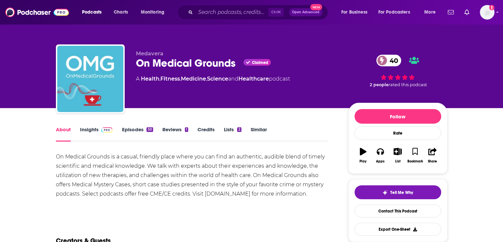
click at [181, 130] on link "Reviews 1" at bounding box center [176, 133] width 26 height 15
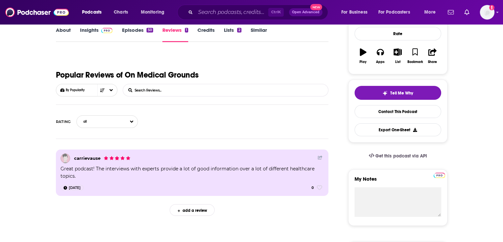
scroll to position [33, 0]
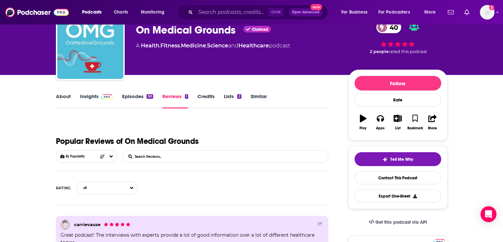
click at [238, 98] on div "2" at bounding box center [239, 96] width 4 height 5
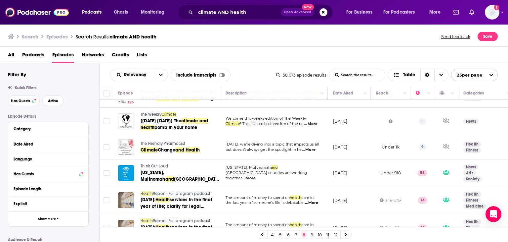
scroll to position [557, 0]
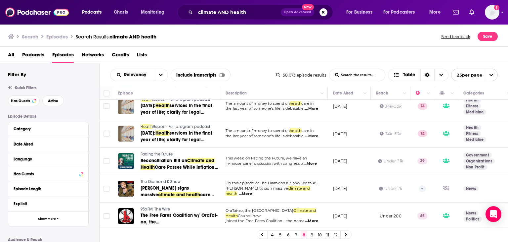
click at [310, 234] on link "9" at bounding box center [312, 234] width 7 height 8
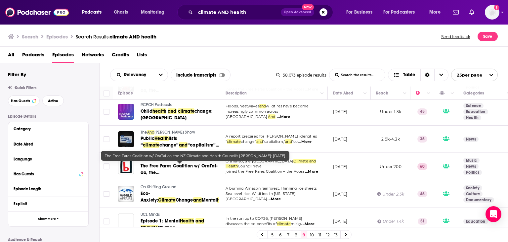
scroll to position [57, 0]
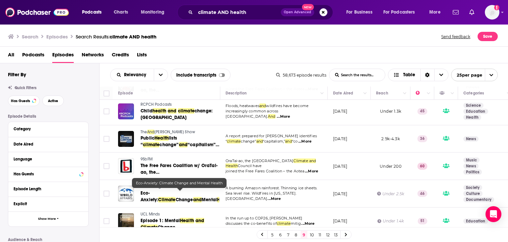
click at [193, 197] on span "Change" at bounding box center [185, 200] width 18 height 6
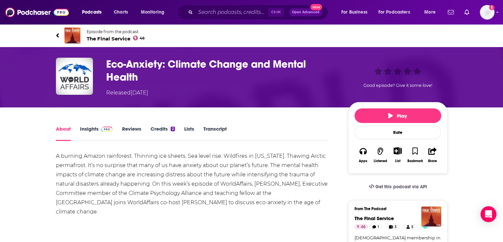
type input "https://www.podchaser.com/podcasts/the-final-service-22582/episodes/eco-anxiety…"
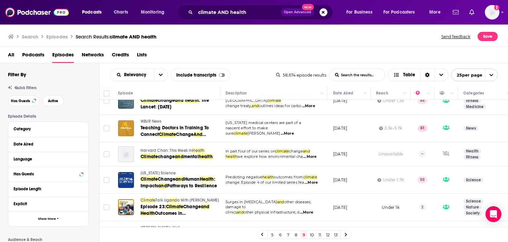
scroll to position [570, 0]
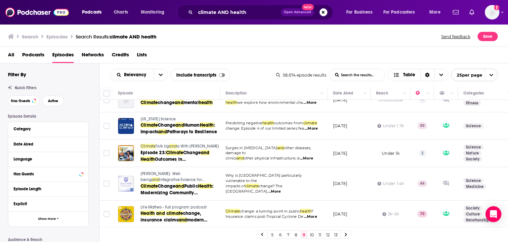
click at [311, 233] on link "10" at bounding box center [312, 234] width 7 height 8
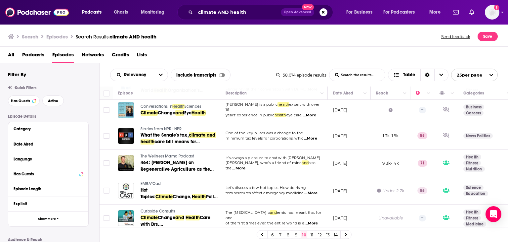
scroll to position [99, 0]
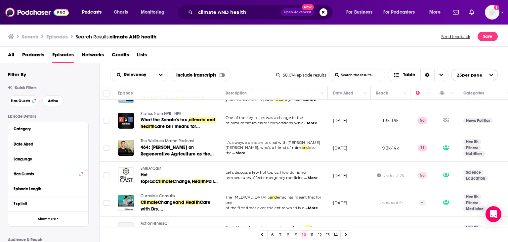
click at [246, 156] on span "...More" at bounding box center [238, 152] width 13 height 5
click at [327, 162] on td "It’s always a pleasure to chat with Justin Mares, who’s a friend of mine and al…" at bounding box center [274, 147] width 108 height 27
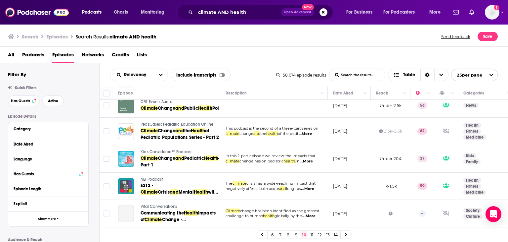
scroll to position [430, 0]
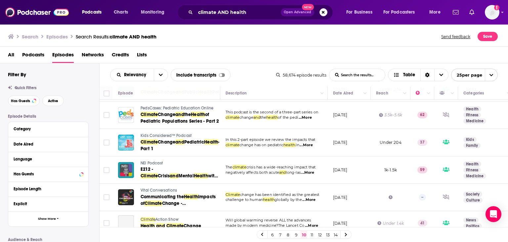
click at [313, 234] on link "11" at bounding box center [312, 234] width 7 height 8
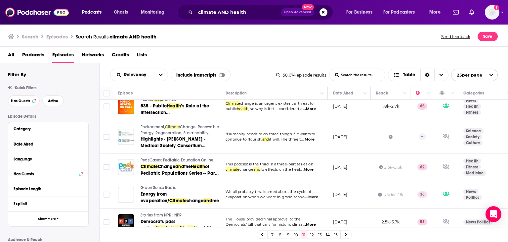
scroll to position [592, 0]
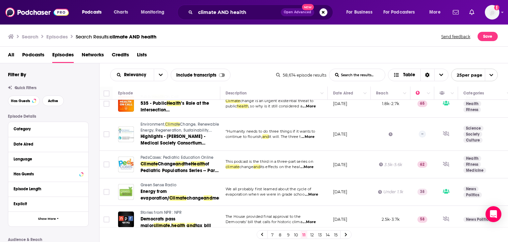
click at [309, 235] on link "12" at bounding box center [312, 234] width 7 height 8
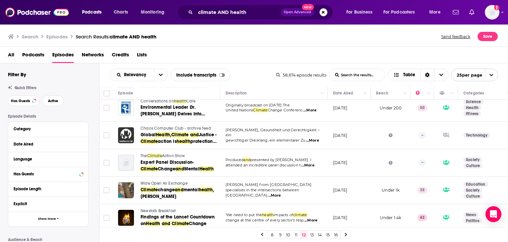
scroll to position [575, 0]
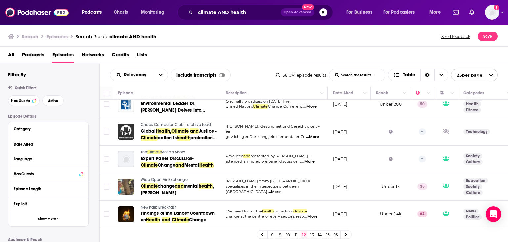
click at [312, 233] on link "13" at bounding box center [312, 234] width 7 height 8
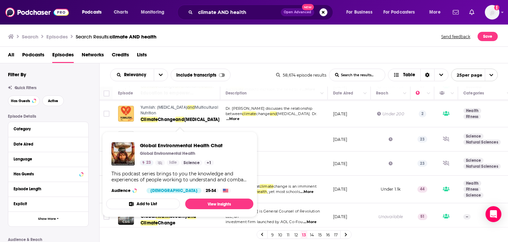
scroll to position [572, 0]
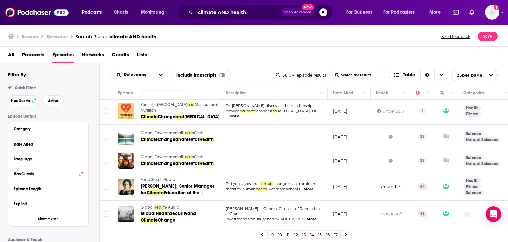
click at [312, 233] on link "14" at bounding box center [312, 234] width 7 height 8
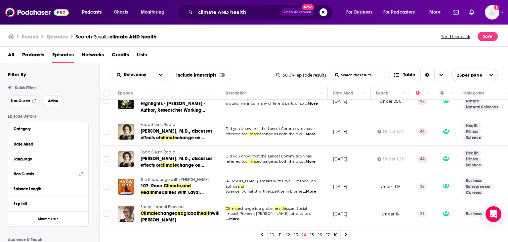
scroll to position [575, 0]
click at [309, 232] on link "15" at bounding box center [312, 234] width 7 height 8
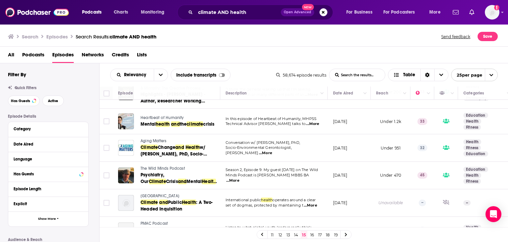
scroll to position [594, 0]
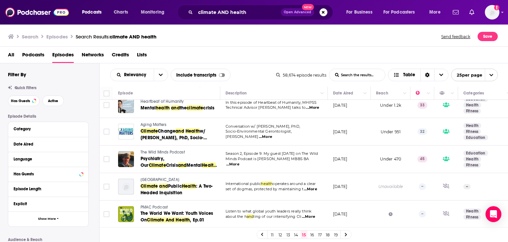
click at [312, 235] on link "16" at bounding box center [312, 234] width 7 height 8
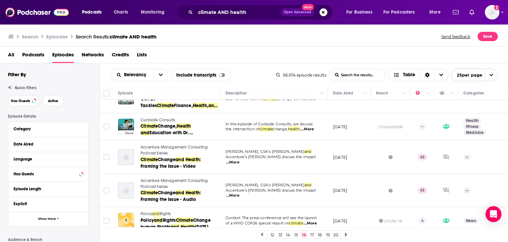
scroll to position [606, 0]
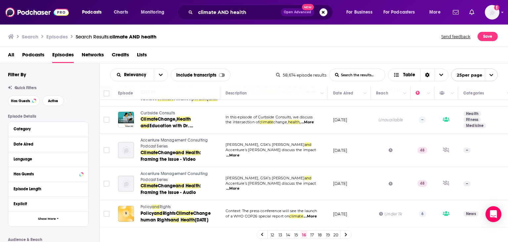
click at [313, 233] on link "17" at bounding box center [312, 234] width 7 height 8
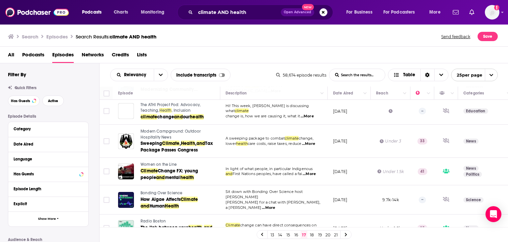
scroll to position [606, 0]
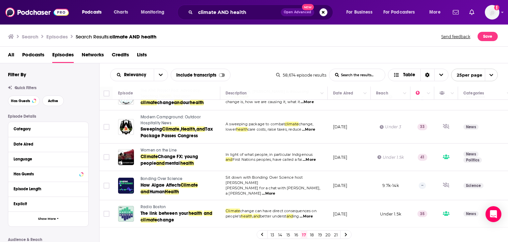
click at [311, 232] on link "18" at bounding box center [312, 234] width 7 height 8
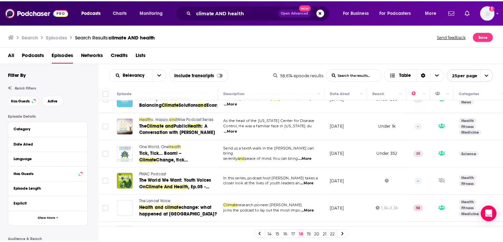
scroll to position [467, 0]
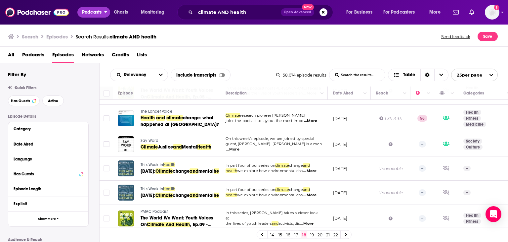
click at [98, 11] on span "Podcasts" at bounding box center [92, 12] width 20 height 9
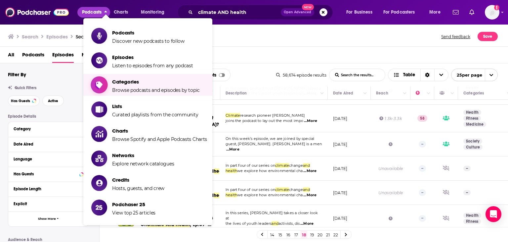
click at [139, 80] on span "Categories" at bounding box center [156, 81] width 88 height 6
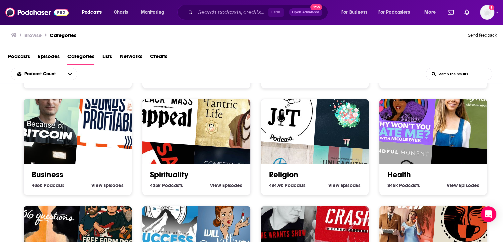
scroll to position [98, 0]
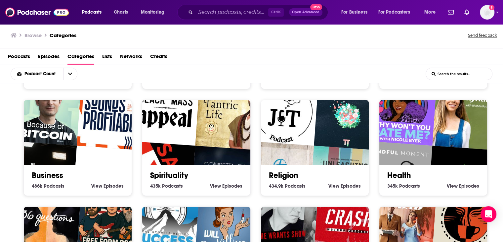
click at [368, 104] on img "Why Won't You Date Me? with Nicole Byer" at bounding box center [402, 110] width 69 height 69
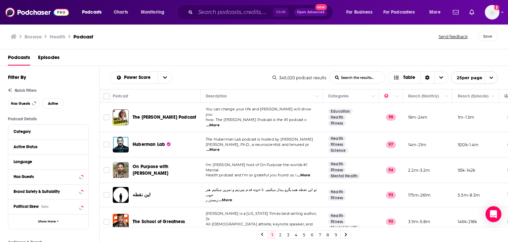
click at [220, 122] on span "...More" at bounding box center [213, 124] width 13 height 5
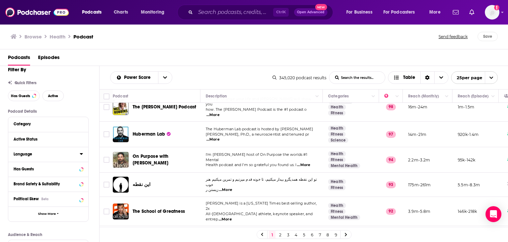
scroll to position [10, 0]
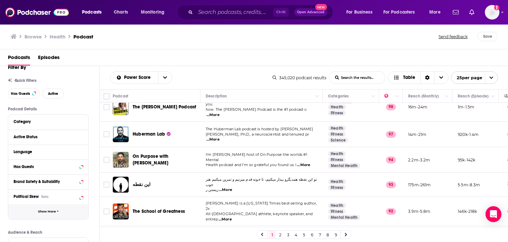
click at [54, 208] on button "Show More" at bounding box center [48, 211] width 80 height 15
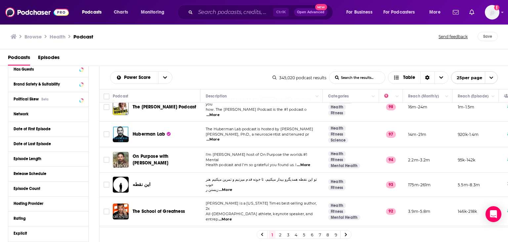
scroll to position [0, 0]
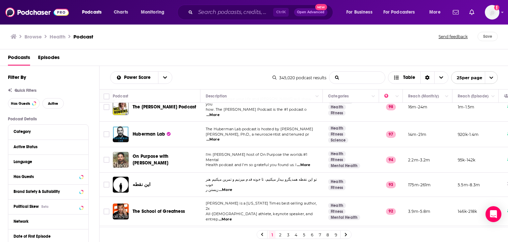
click at [368, 78] on input "List Search Input" at bounding box center [358, 77] width 56 height 12
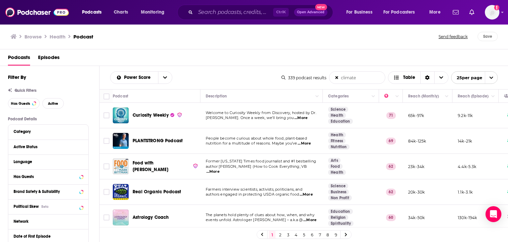
click at [314, 120] on p "Samantha Yammine. Once a week, we’ll bring you ...More" at bounding box center [262, 117] width 112 height 5
click at [308, 119] on span "...More" at bounding box center [301, 117] width 13 height 5
click at [278, 192] on span "authors engaged in protecting USDA organic food" at bounding box center [252, 194] width 93 height 5
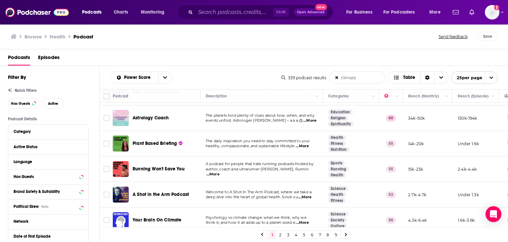
scroll to position [132, 0]
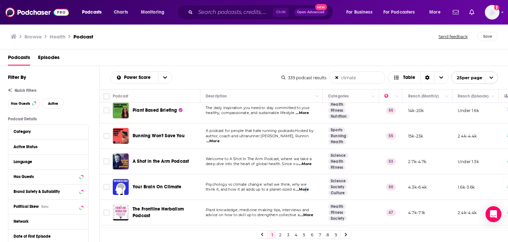
click at [306, 190] on span "...More" at bounding box center [302, 189] width 13 height 5
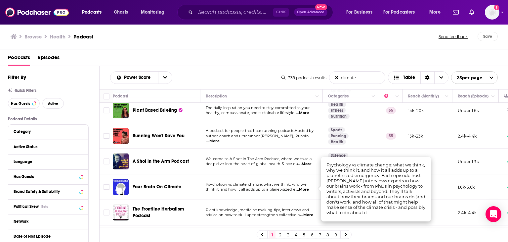
click at [289, 188] on span "think it, and how it all adds up to a planet-sized e" at bounding box center [251, 189] width 90 height 5
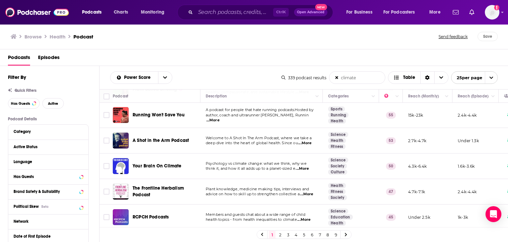
scroll to position [0, 0]
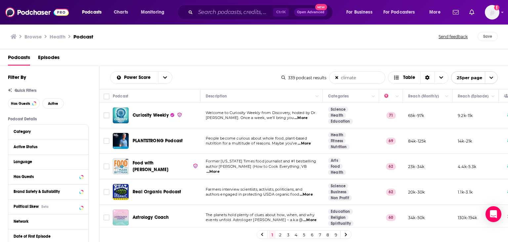
click at [361, 77] on input "climate" at bounding box center [358, 77] width 56 height 12
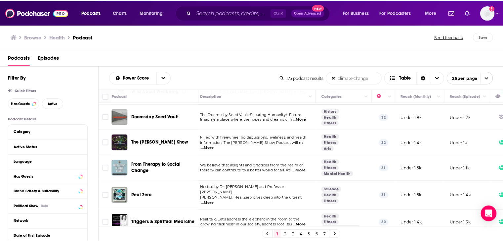
scroll to position [517, 4]
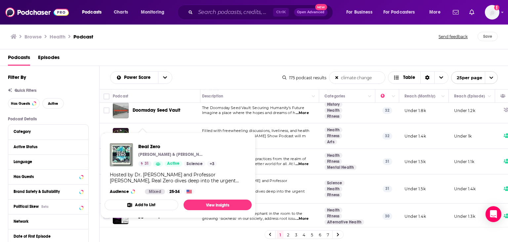
type input "climate change"
drag, startPoint x: 145, startPoint y: 144, endPoint x: 309, endPoint y: 177, distance: 168.1
click at [309, 177] on td "Hosted by Dr. Daniel Grant and Professor Hugh Montgomery, Real Zero dives deep …" at bounding box center [258, 188] width 122 height 29
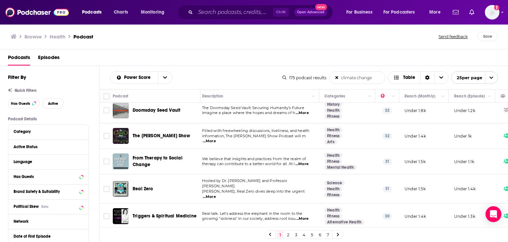
click at [216, 194] on span "...More" at bounding box center [209, 196] width 13 height 5
click at [318, 197] on td "Hosted by Dr. Daniel Grant and Professor Hugh Montgomery, Real Zero dives deep …" at bounding box center [258, 188] width 122 height 29
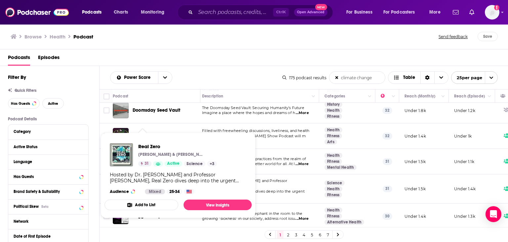
drag, startPoint x: 142, startPoint y: 185, endPoint x: 126, endPoint y: 173, distance: 20.2
click at [126, 173] on div "Hosted by Dr. Daniel Grant and Professor Hugh Montgomery, Real Zero dives deep …" at bounding box center [178, 177] width 137 height 12
click at [156, 145] on span "Real Zero" at bounding box center [177, 146] width 79 height 6
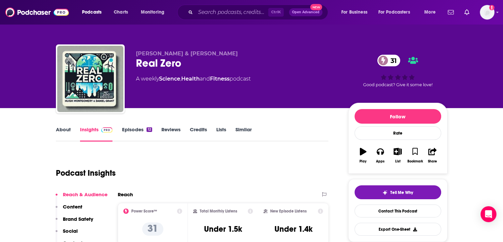
click at [66, 130] on link "About" at bounding box center [63, 133] width 15 height 15
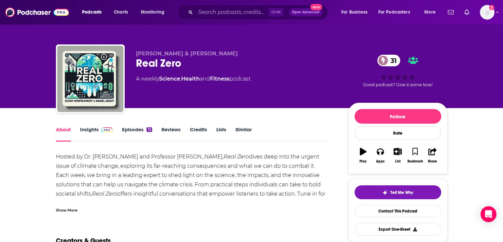
click at [224, 154] on em "Real Zero" at bounding box center [236, 156] width 25 height 6
click at [221, 133] on link "Lists" at bounding box center [221, 133] width 10 height 15
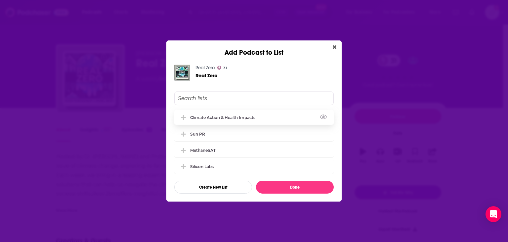
click at [223, 116] on div "Climate Action & Health Impacts" at bounding box center [224, 117] width 69 height 5
click at [316, 185] on button "Done" at bounding box center [295, 186] width 78 height 13
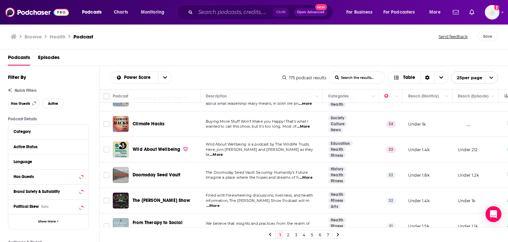
scroll to position [517, 0]
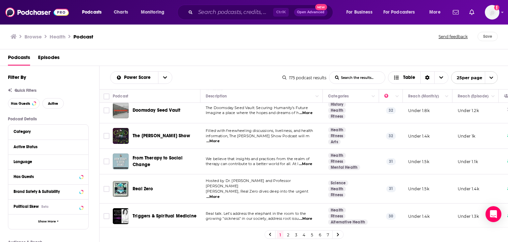
drag, startPoint x: 288, startPoint y: 232, endPoint x: 287, endPoint y: 228, distance: 4.1
click at [288, 231] on link "2" at bounding box center [288, 234] width 7 height 8
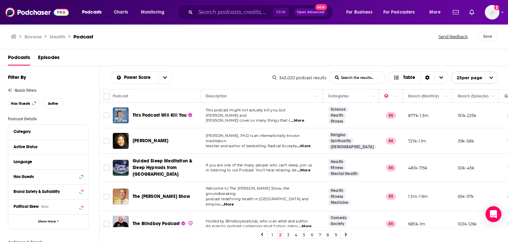
click at [305, 120] on span "...More" at bounding box center [297, 120] width 13 height 5
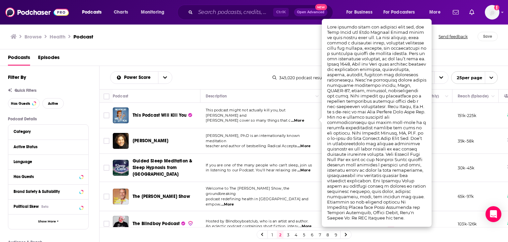
click at [236, 73] on div "Power Score List Search Input Search the results... Table" at bounding box center [191, 77] width 163 height 13
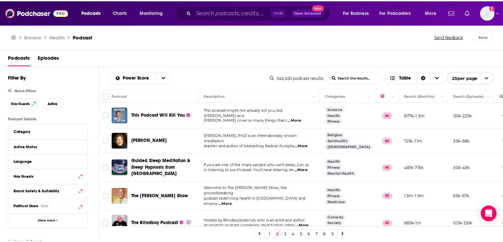
scroll to position [33, 0]
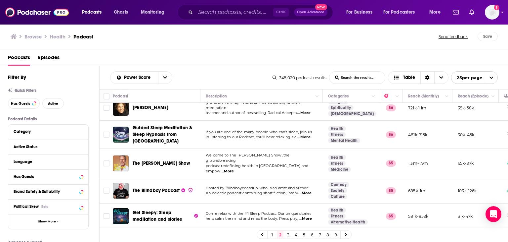
click at [234, 168] on span "...More" at bounding box center [227, 170] width 13 height 5
click at [230, 159] on span "Welcome to The Dr. Hyman Show, the groundbreaking" at bounding box center [248, 158] width 84 height 10
click at [163, 162] on span "The Dr. Hyman Show" at bounding box center [162, 163] width 58 height 6
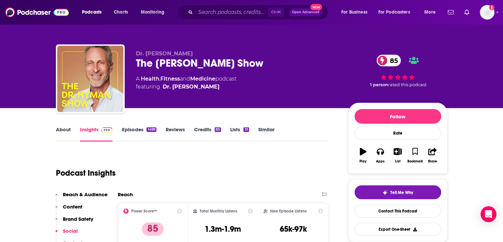
click at [139, 129] on link "Episodes 1499" at bounding box center [139, 133] width 34 height 15
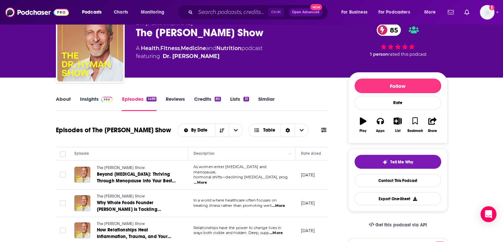
scroll to position [73, 0]
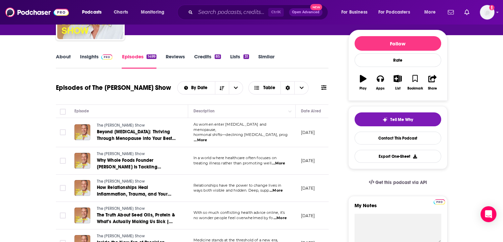
click at [281, 163] on span "...More" at bounding box center [278, 163] width 13 height 5
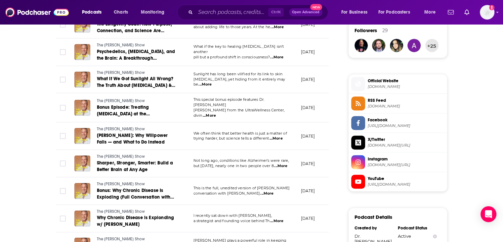
scroll to position [0, 0]
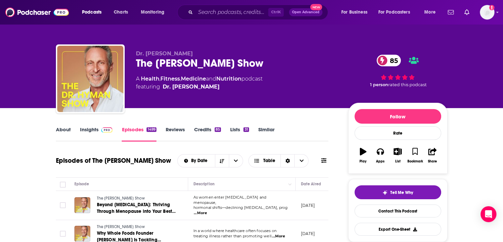
click at [238, 132] on link "Lists 31" at bounding box center [239, 133] width 19 height 15
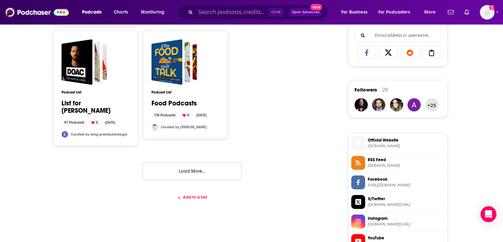
scroll to position [430, 0]
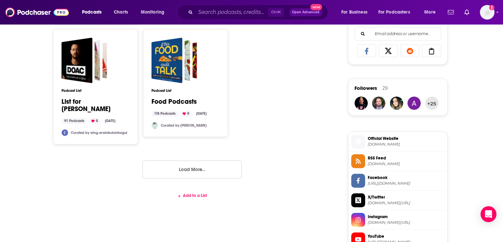
click at [192, 193] on div "Add to a List" at bounding box center [192, 195] width 273 height 5
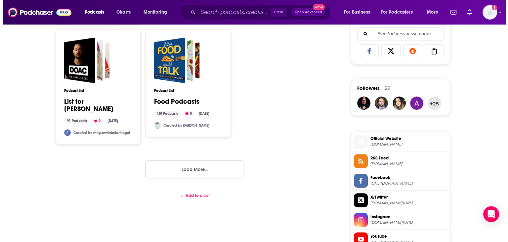
scroll to position [0, 0]
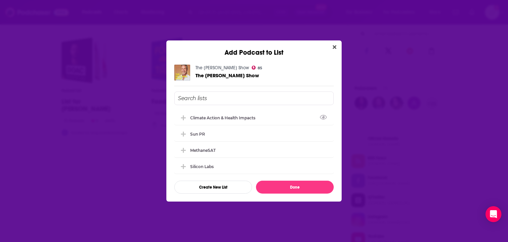
click at [227, 95] on input "Add Podcast To List" at bounding box center [254, 98] width 160 height 14
click at [224, 113] on div "Climate Action & Health Impacts" at bounding box center [254, 117] width 160 height 15
click at [285, 184] on button "Done" at bounding box center [295, 186] width 78 height 13
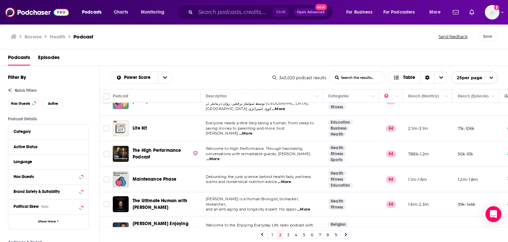
scroll to position [327, 0]
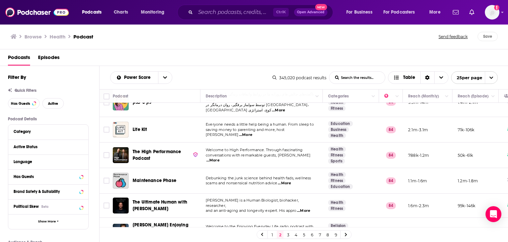
click at [253, 132] on span "...More" at bounding box center [245, 134] width 13 height 5
click at [253, 127] on span "saving money to parenting and more, host Mariell" at bounding box center [245, 132] width 79 height 10
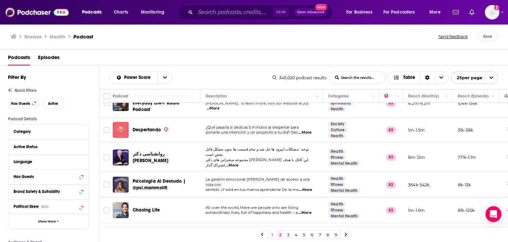
scroll to position [519, 0]
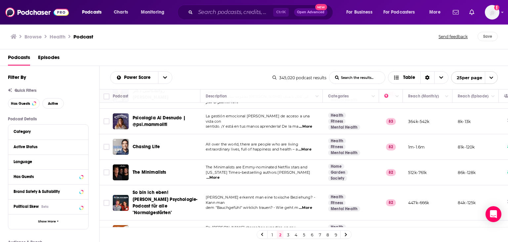
click at [288, 234] on link "3" at bounding box center [288, 234] width 7 height 8
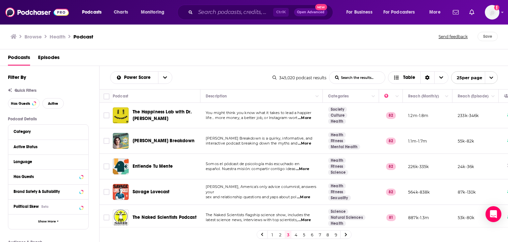
click at [309, 118] on span "...More" at bounding box center [304, 117] width 13 height 5
drag, startPoint x: 292, startPoint y: 130, endPoint x: 300, endPoint y: 135, distance: 9.8
click at [301, 135] on td "Mayim Bialik’s Breakdown is a quirky, informative, and interactive podcast brea…" at bounding box center [262, 140] width 122 height 25
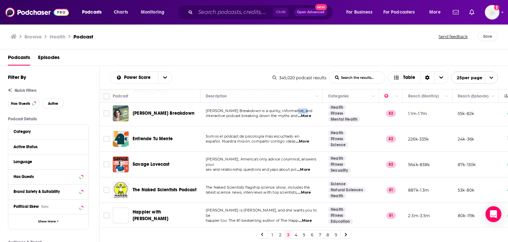
scroll to position [33, 0]
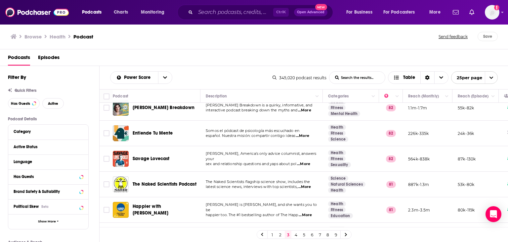
click at [252, 62] on div "Podcasts Episodes" at bounding box center [255, 59] width 495 height 14
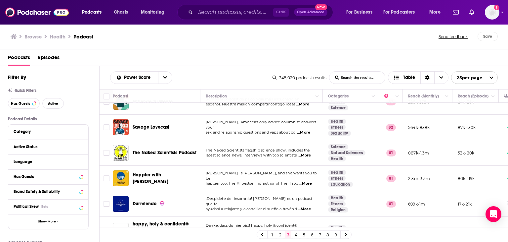
scroll to position [66, 0]
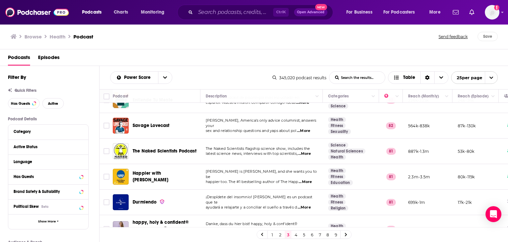
click at [307, 153] on span "...More" at bounding box center [304, 153] width 13 height 5
click at [224, 60] on div "Podcasts Episodes" at bounding box center [255, 59] width 495 height 14
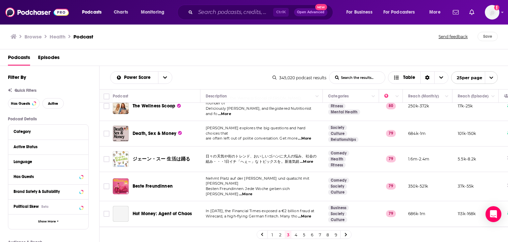
scroll to position [523, 0]
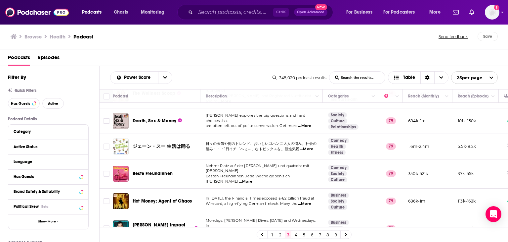
click at [366, 76] on input "List Search Input" at bounding box center [358, 77] width 56 height 12
click at [365, 78] on input "clim" at bounding box center [358, 77] width 56 height 12
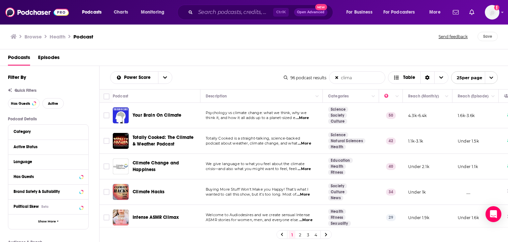
click at [358, 73] on input "clima" at bounding box center [358, 77] width 56 height 12
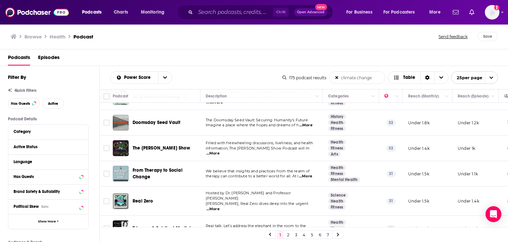
scroll to position [517, 0]
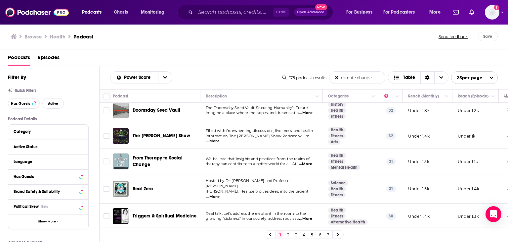
type input "climate change"
click at [288, 234] on link "2" at bounding box center [288, 234] width 7 height 8
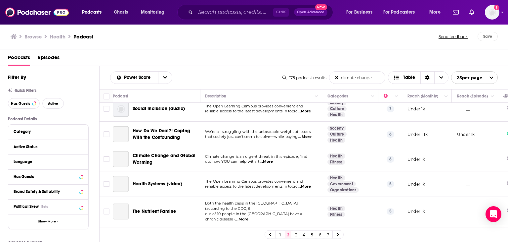
scroll to position [390, 1]
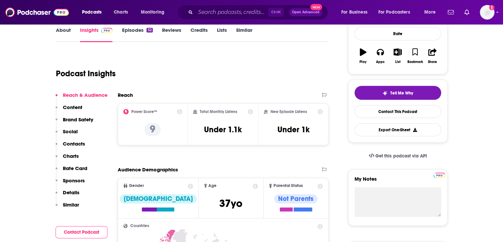
click at [63, 128] on p "Social" at bounding box center [70, 131] width 15 height 6
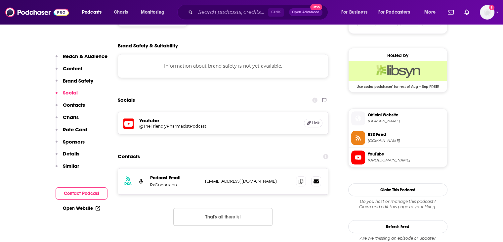
scroll to position [463, 0]
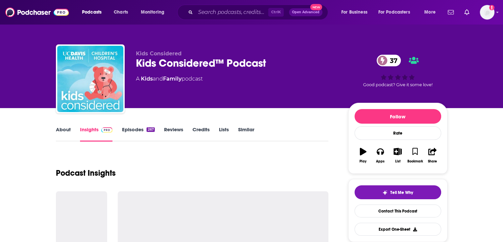
click at [66, 129] on link "About" at bounding box center [63, 133] width 15 height 15
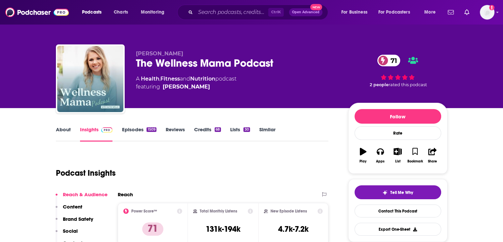
click at [139, 128] on link "Episodes 1509" at bounding box center [139, 133] width 34 height 15
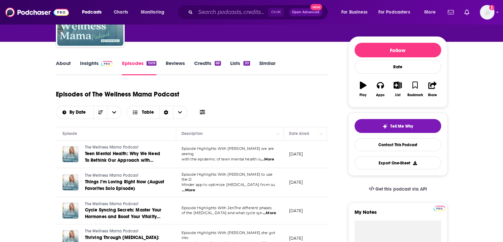
scroll to position [0, 12]
click at [270, 158] on span "...More" at bounding box center [267, 159] width 13 height 5
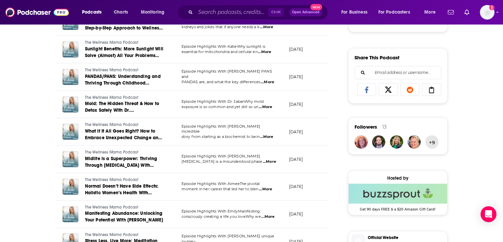
scroll to position [430, 0]
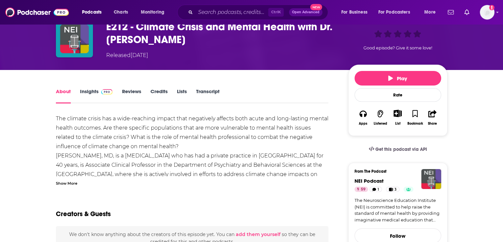
scroll to position [66, 0]
